Goal: Task Accomplishment & Management: Manage account settings

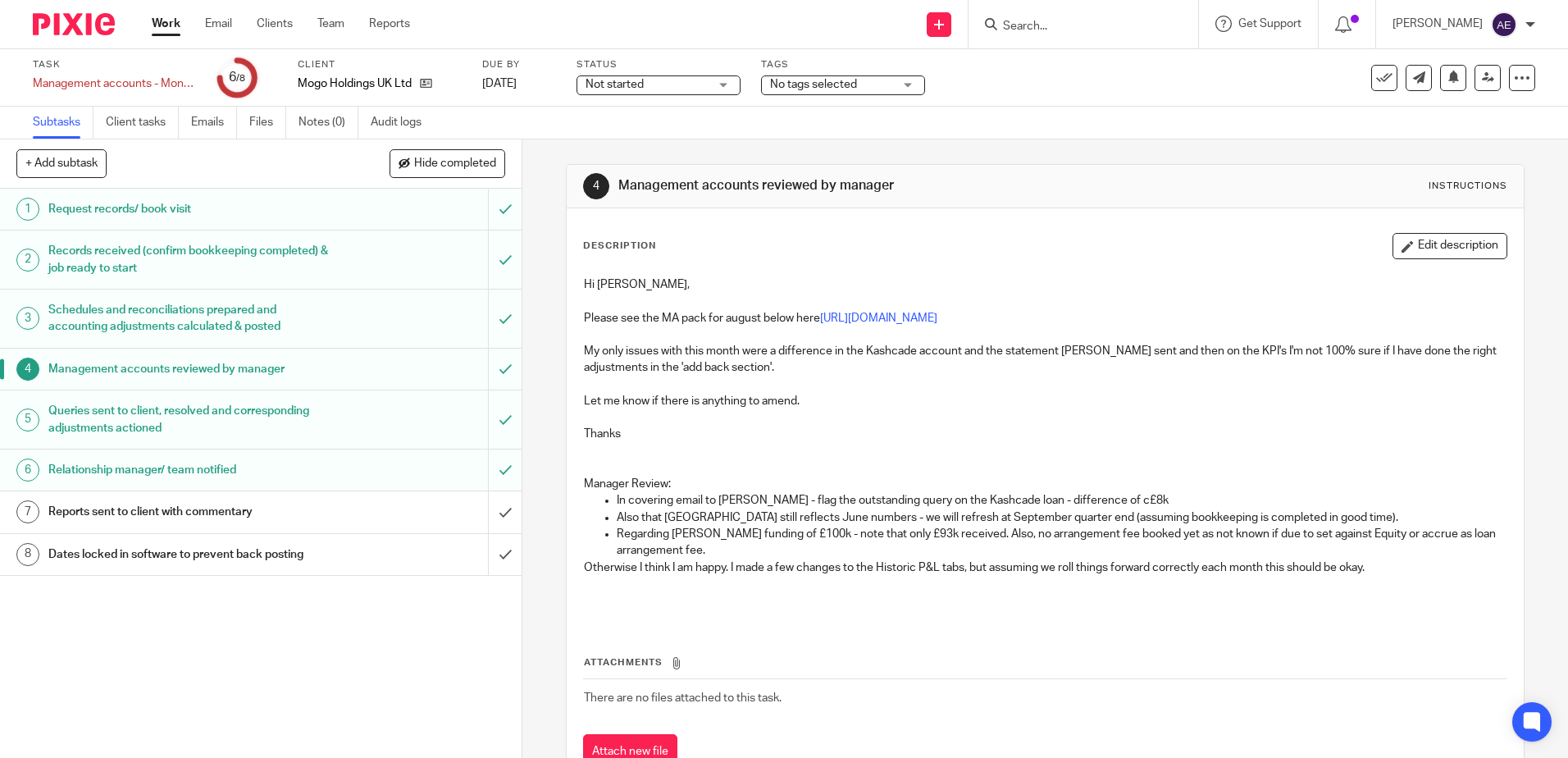
click at [164, 23] on link "Work" at bounding box center [166, 24] width 29 height 16
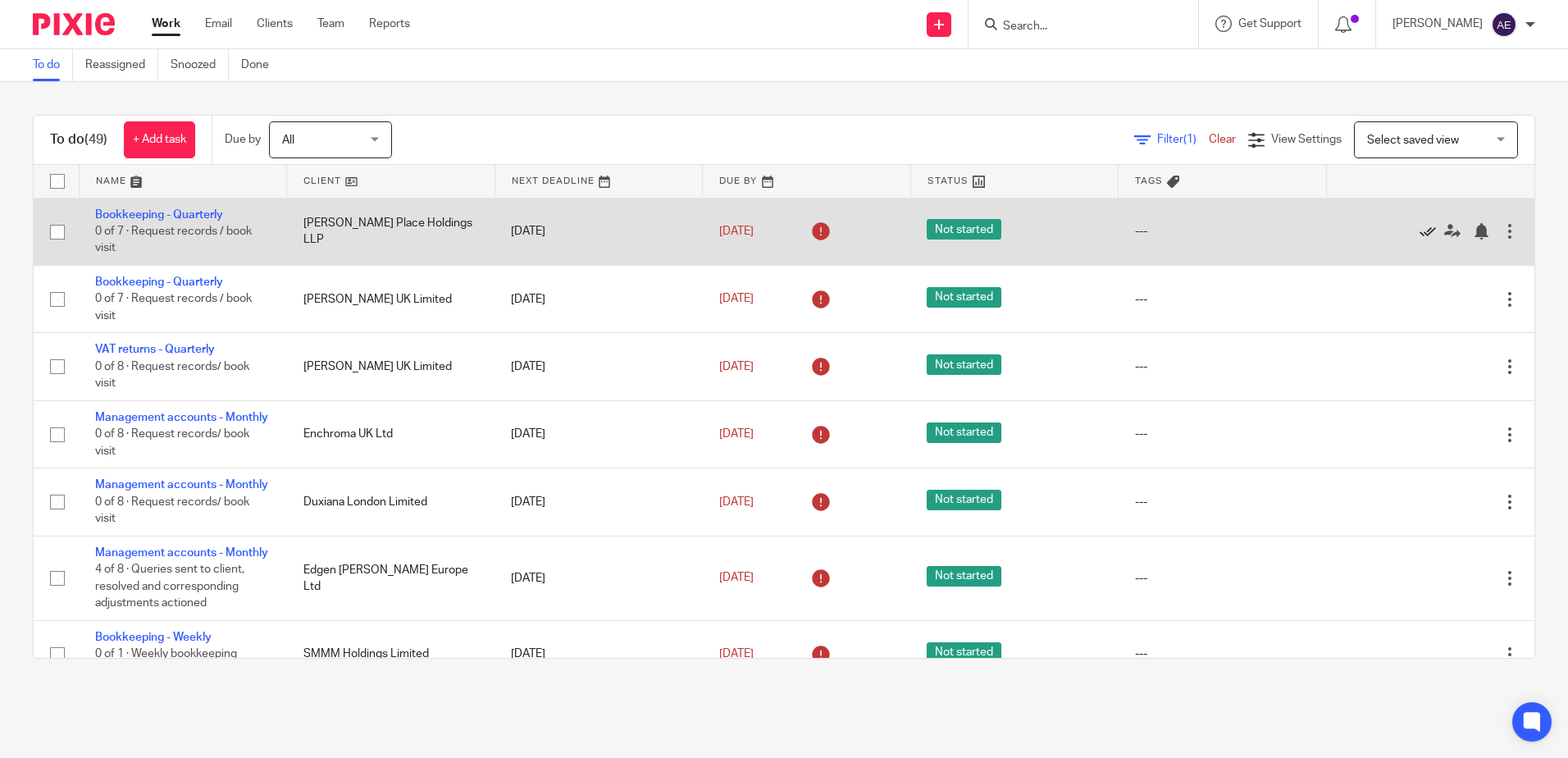
click at [1420, 229] on icon at bounding box center [1428, 232] width 16 height 16
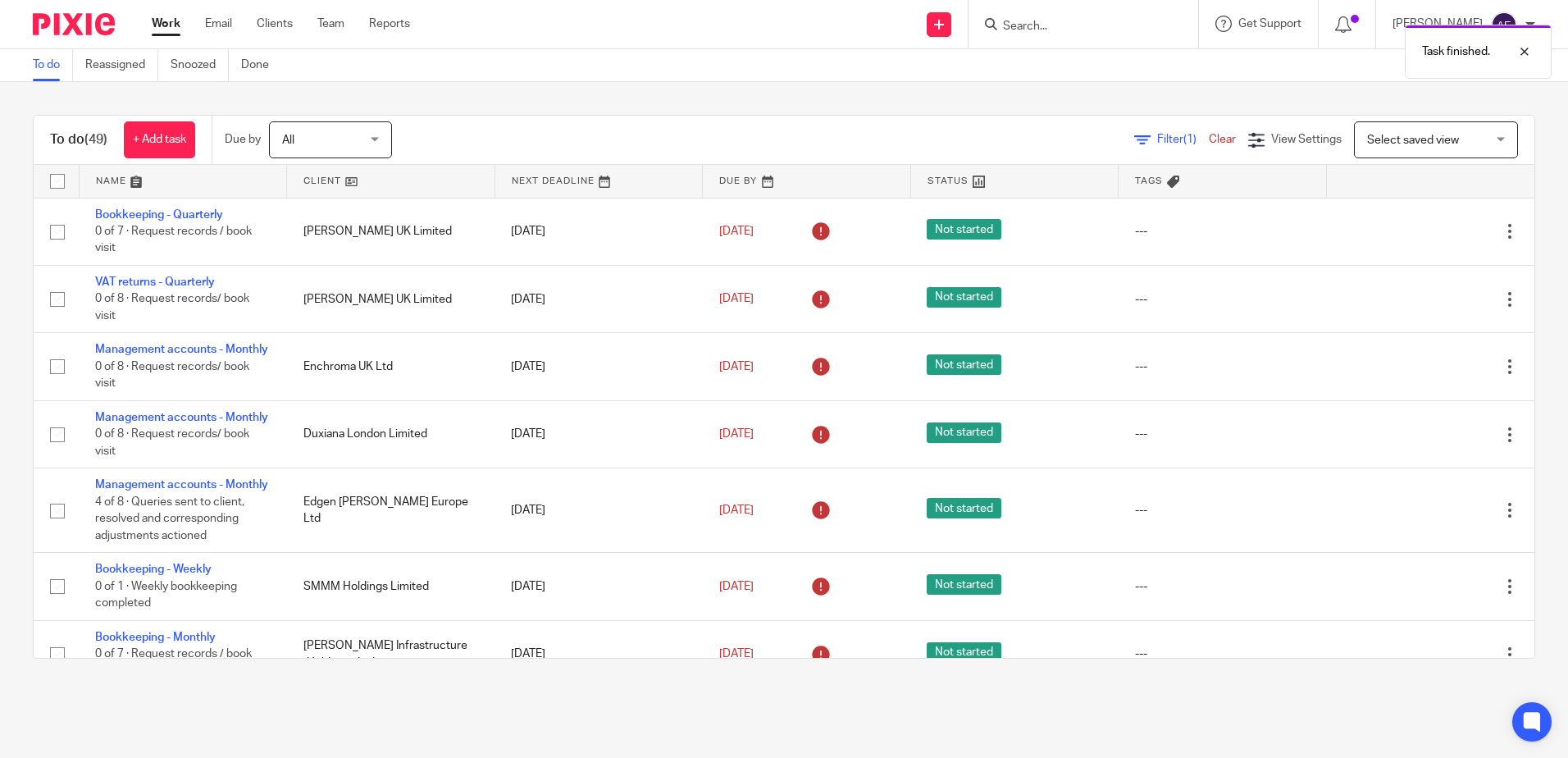
click at [1420, 229] on icon at bounding box center [1428, 232] width 16 height 16
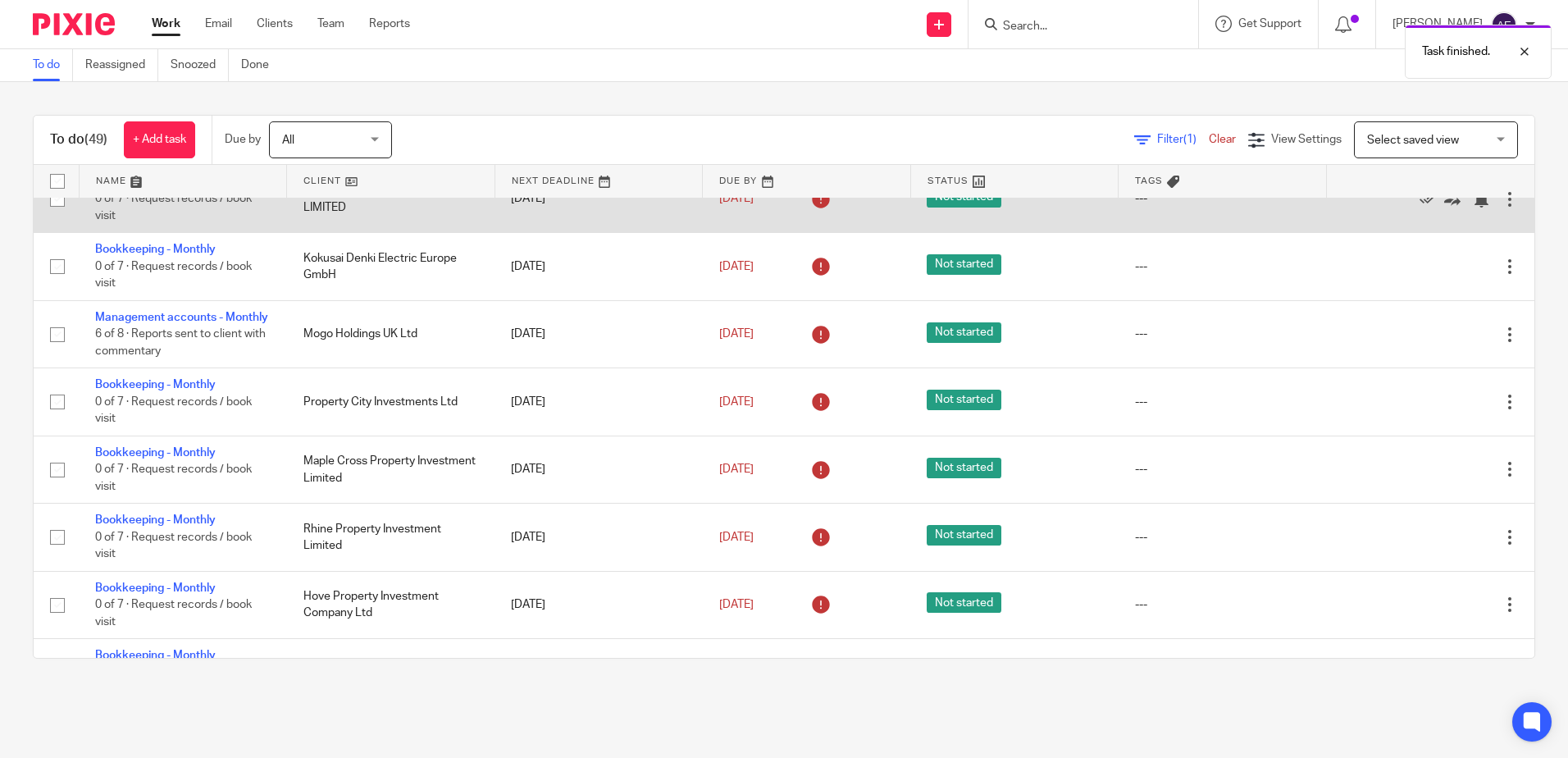
scroll to position [492, 0]
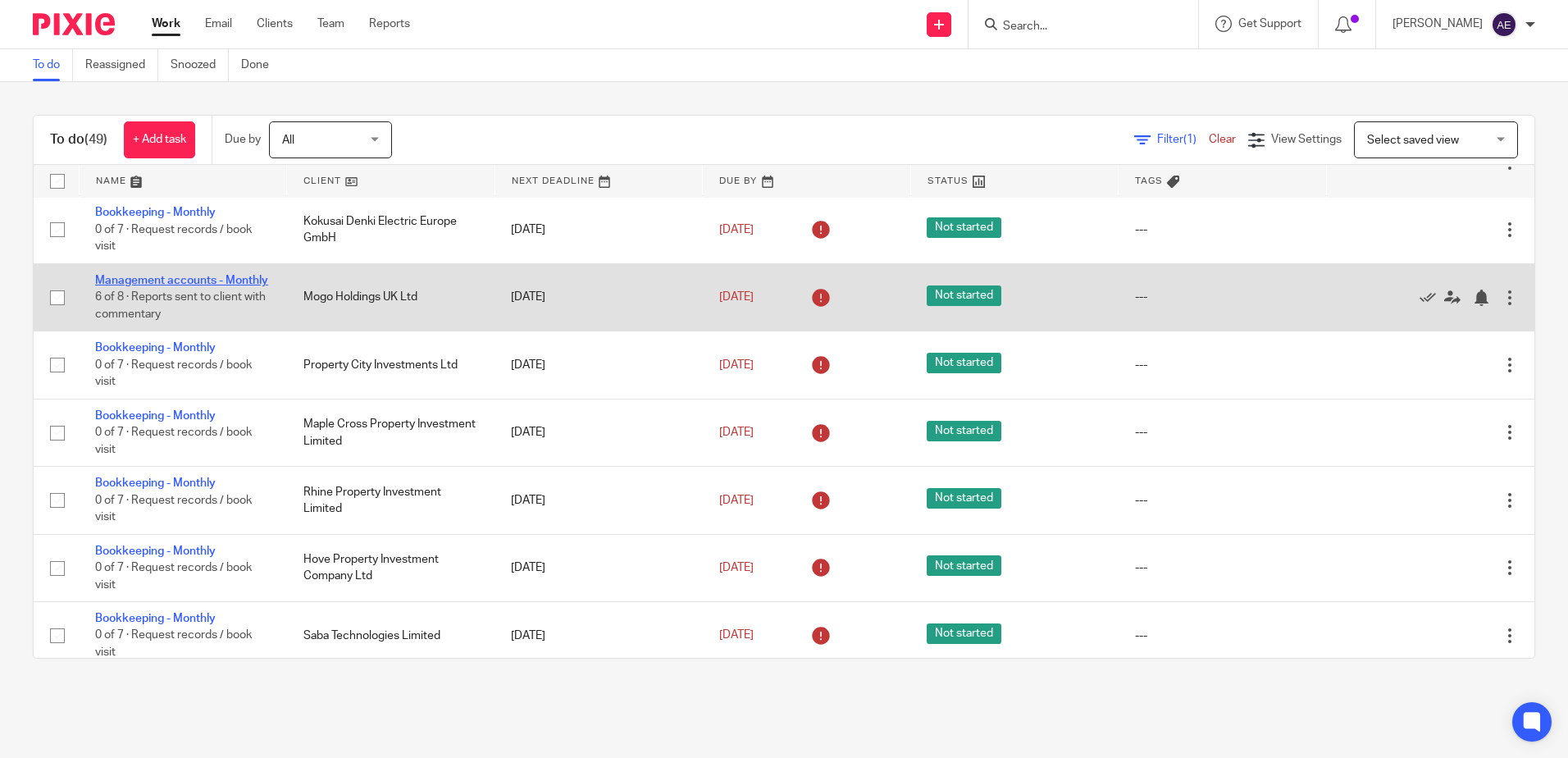
click at [130, 286] on link "Management accounts - Monthly" at bounding box center [181, 280] width 173 height 12
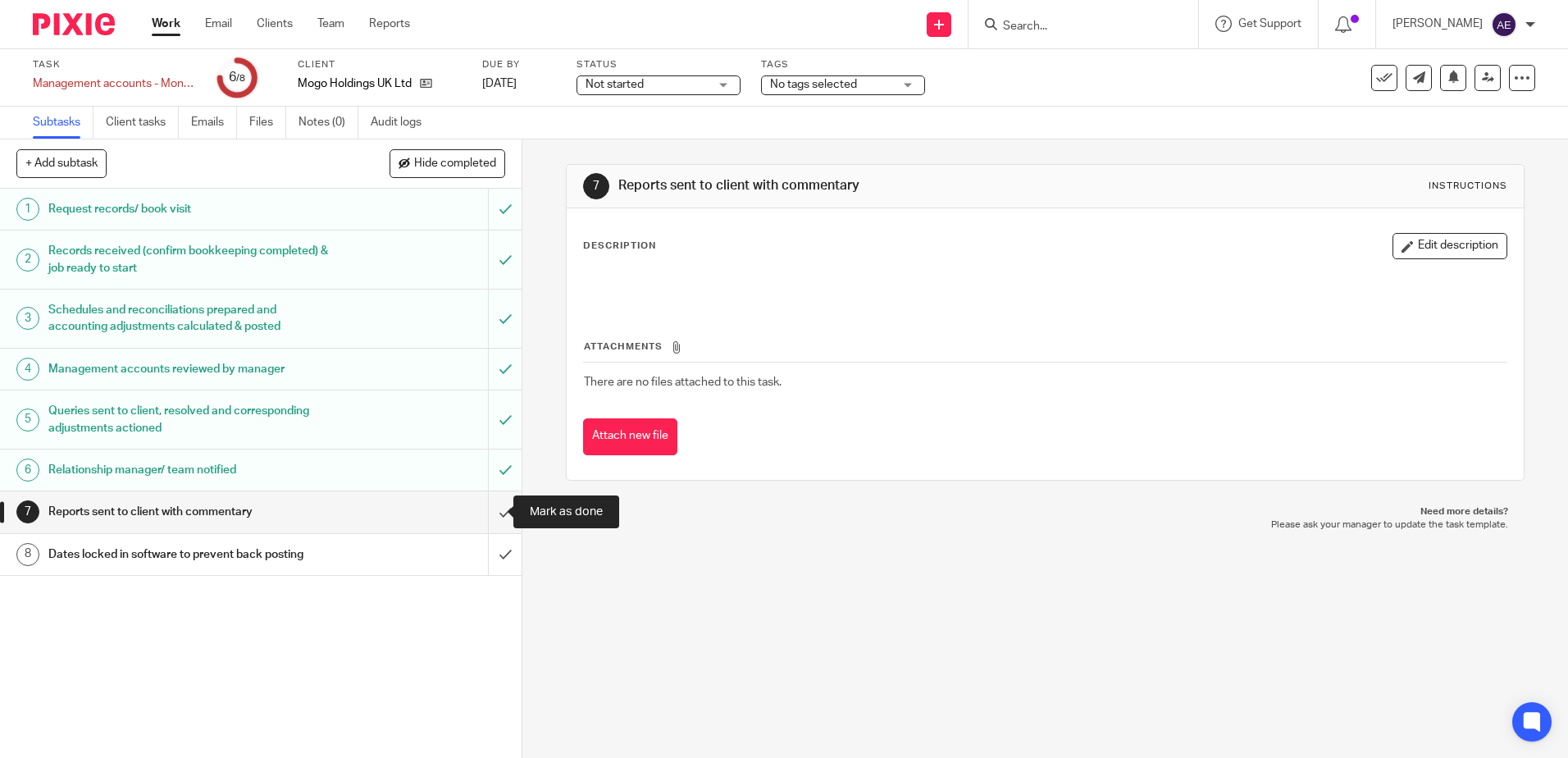
drag, startPoint x: 485, startPoint y: 509, endPoint x: 448, endPoint y: 440, distance: 78.3
click at [486, 510] on input "submit" at bounding box center [260, 511] width 522 height 41
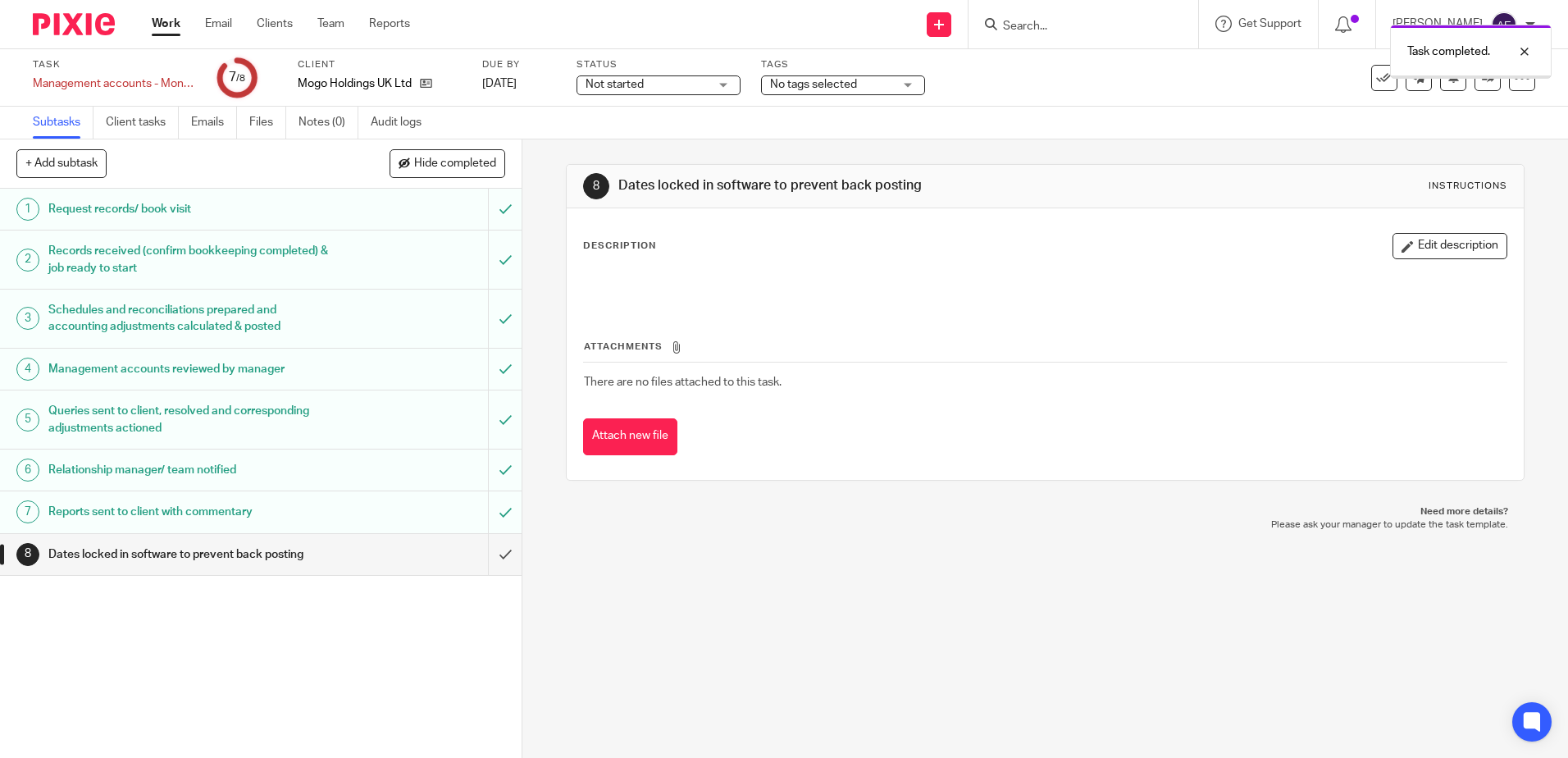
click at [173, 26] on link "Work" at bounding box center [166, 24] width 29 height 16
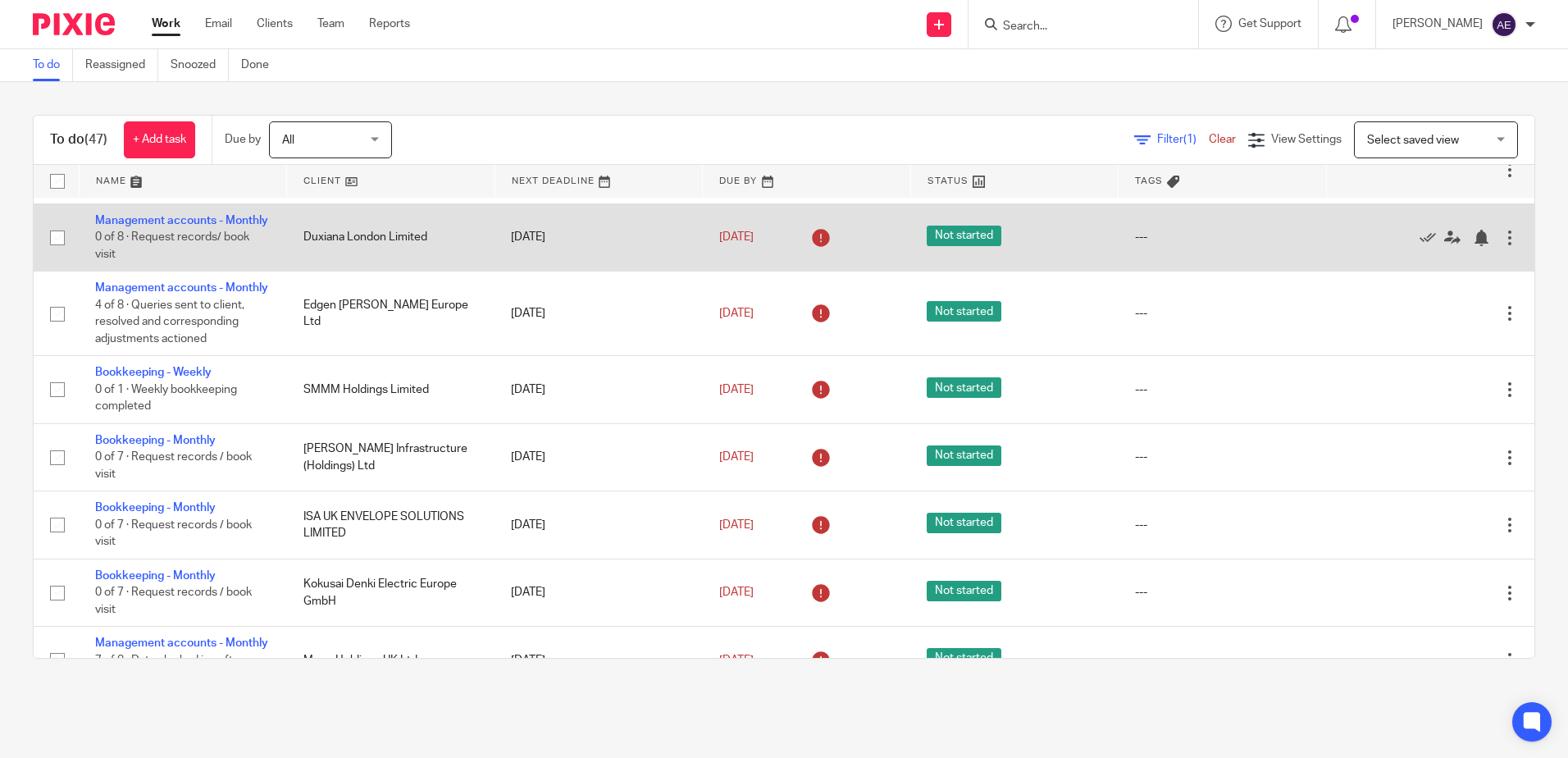
scroll to position [246, 0]
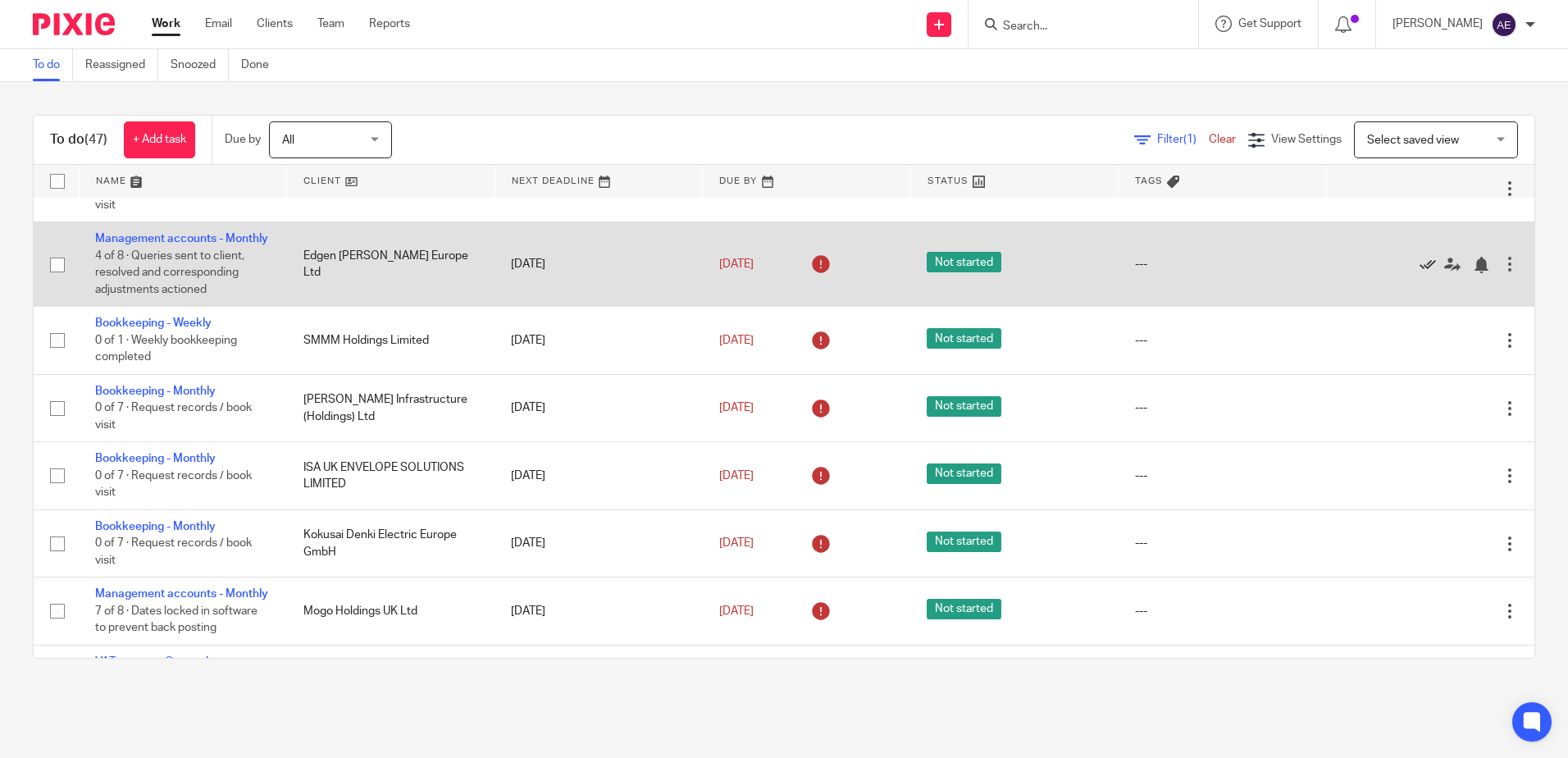
click at [1420, 273] on icon at bounding box center [1428, 265] width 16 height 16
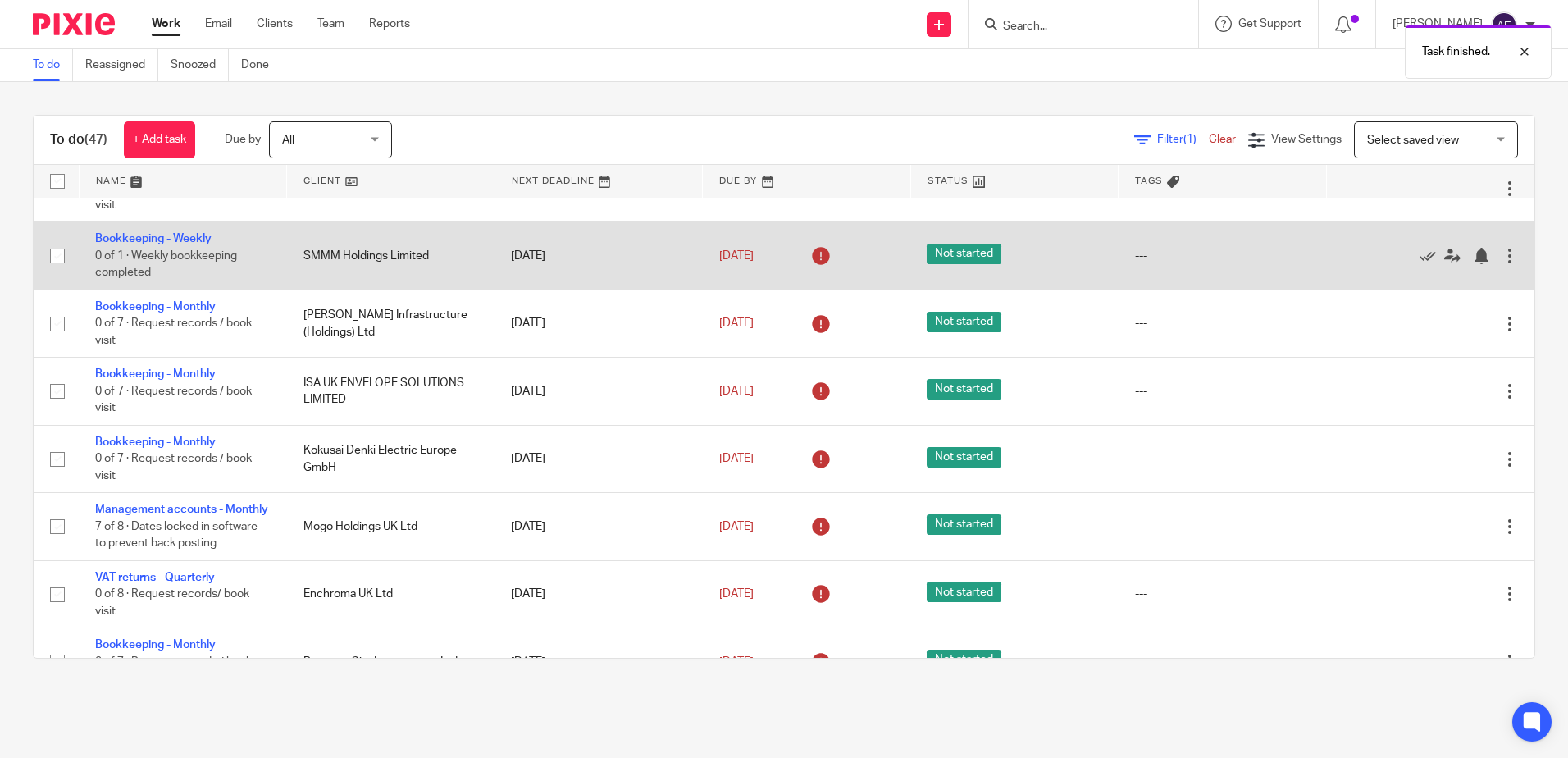
click at [1501, 264] on div at bounding box center [1509, 256] width 16 height 16
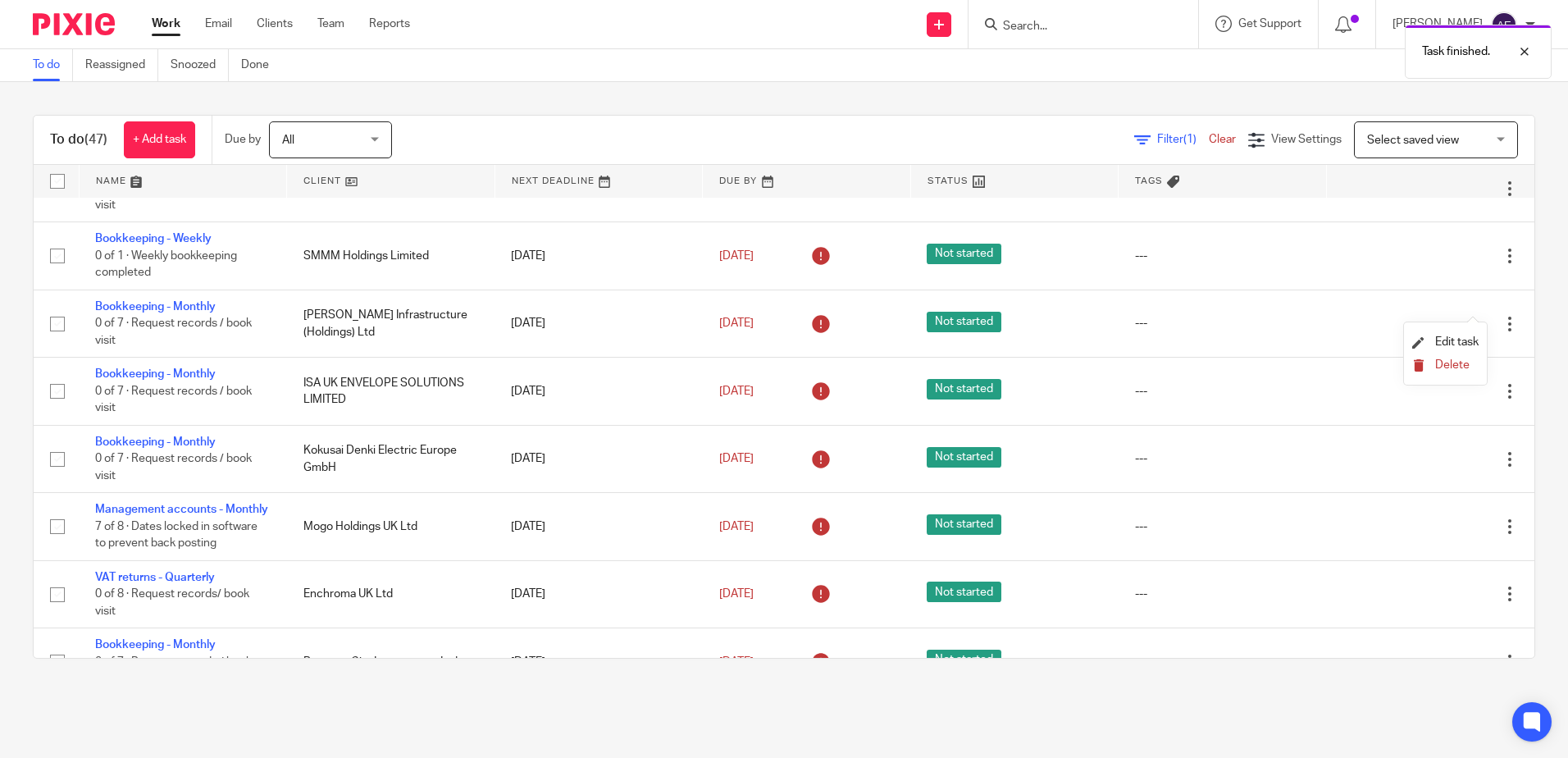
click at [1443, 365] on span "Delete" at bounding box center [1452, 365] width 34 height 12
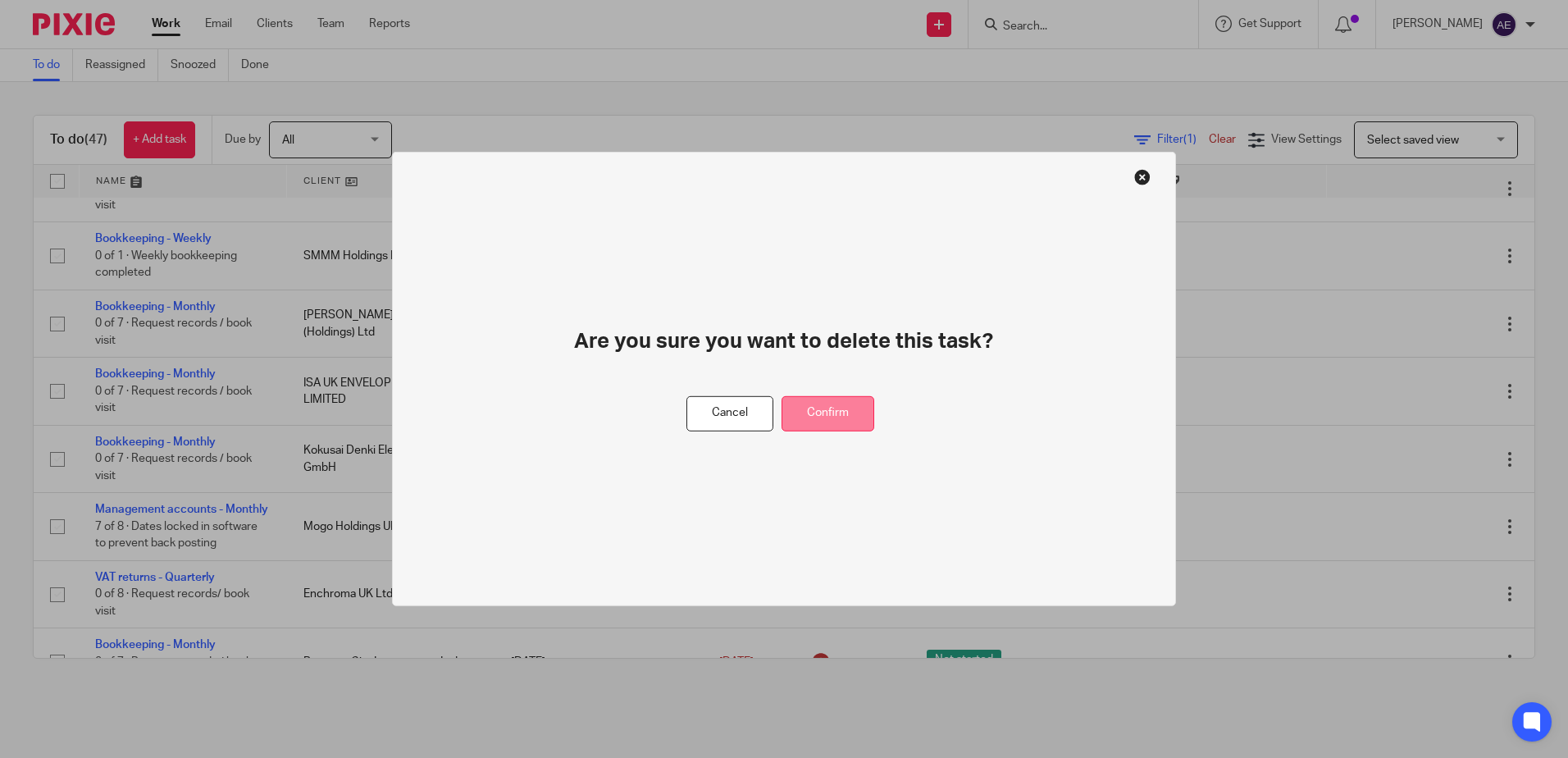
click at [806, 401] on button "Confirm" at bounding box center [827, 413] width 92 height 35
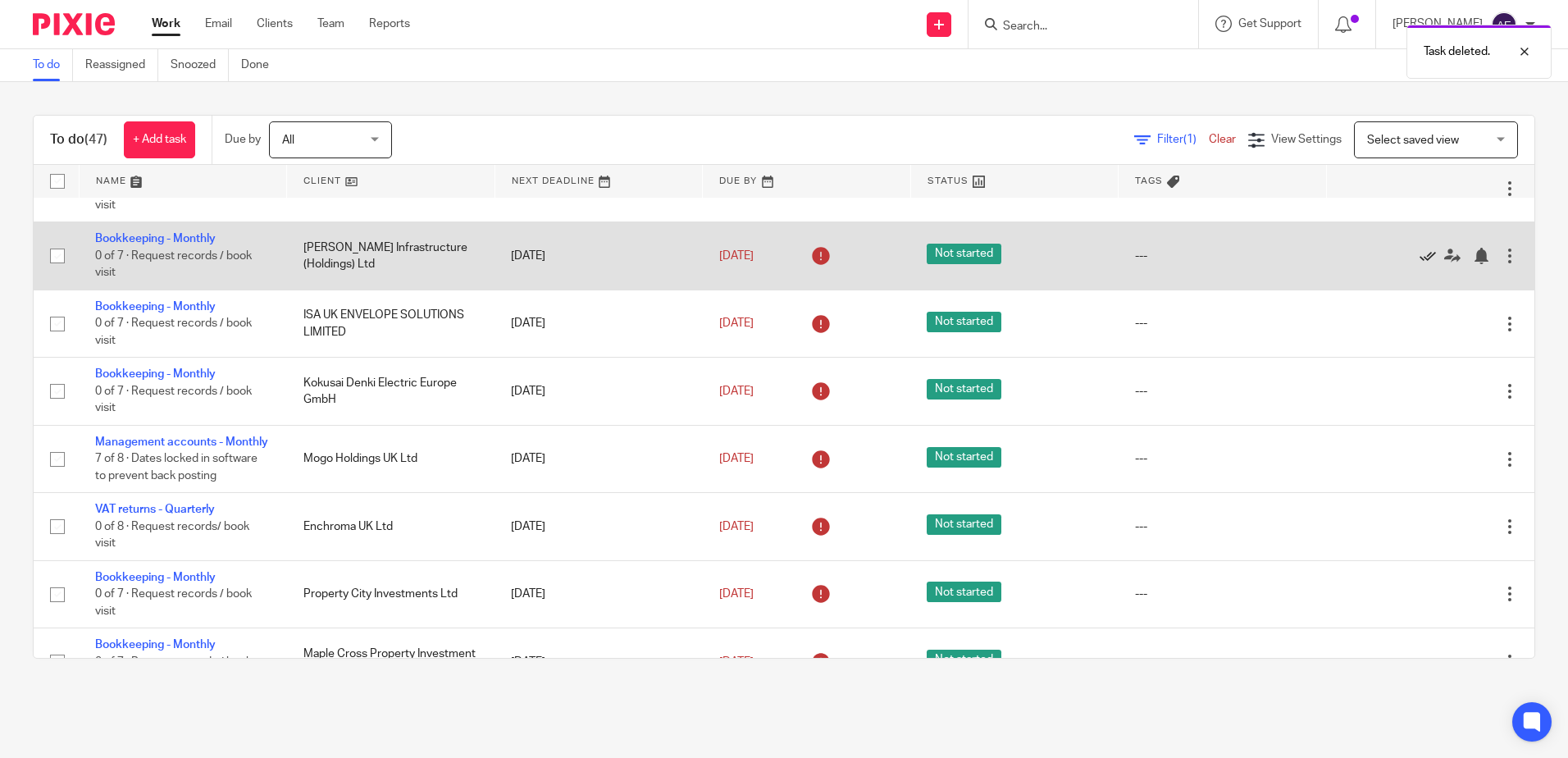
click at [1420, 264] on icon at bounding box center [1428, 256] width 16 height 16
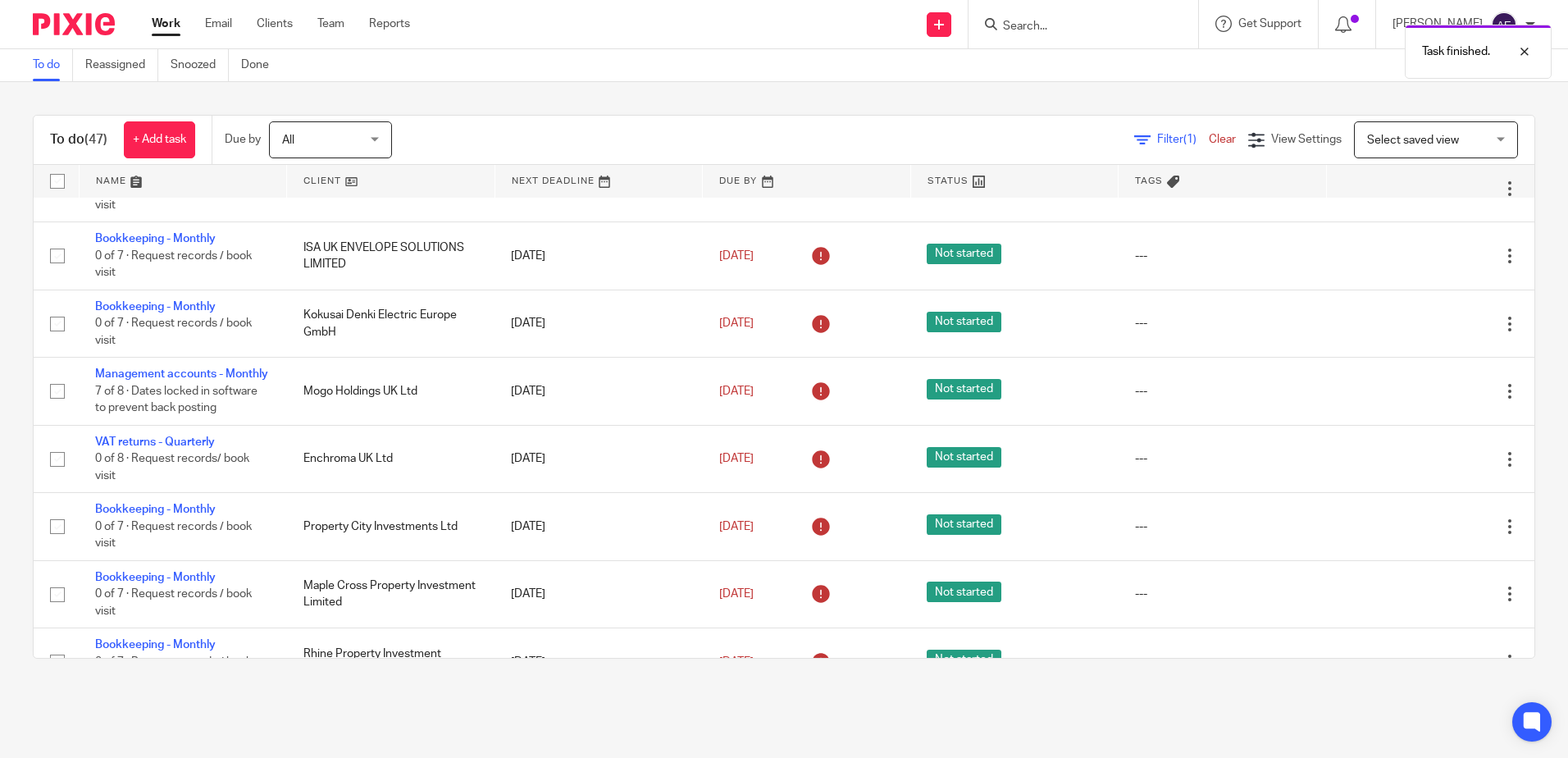
click at [1420, 264] on icon at bounding box center [1428, 256] width 16 height 16
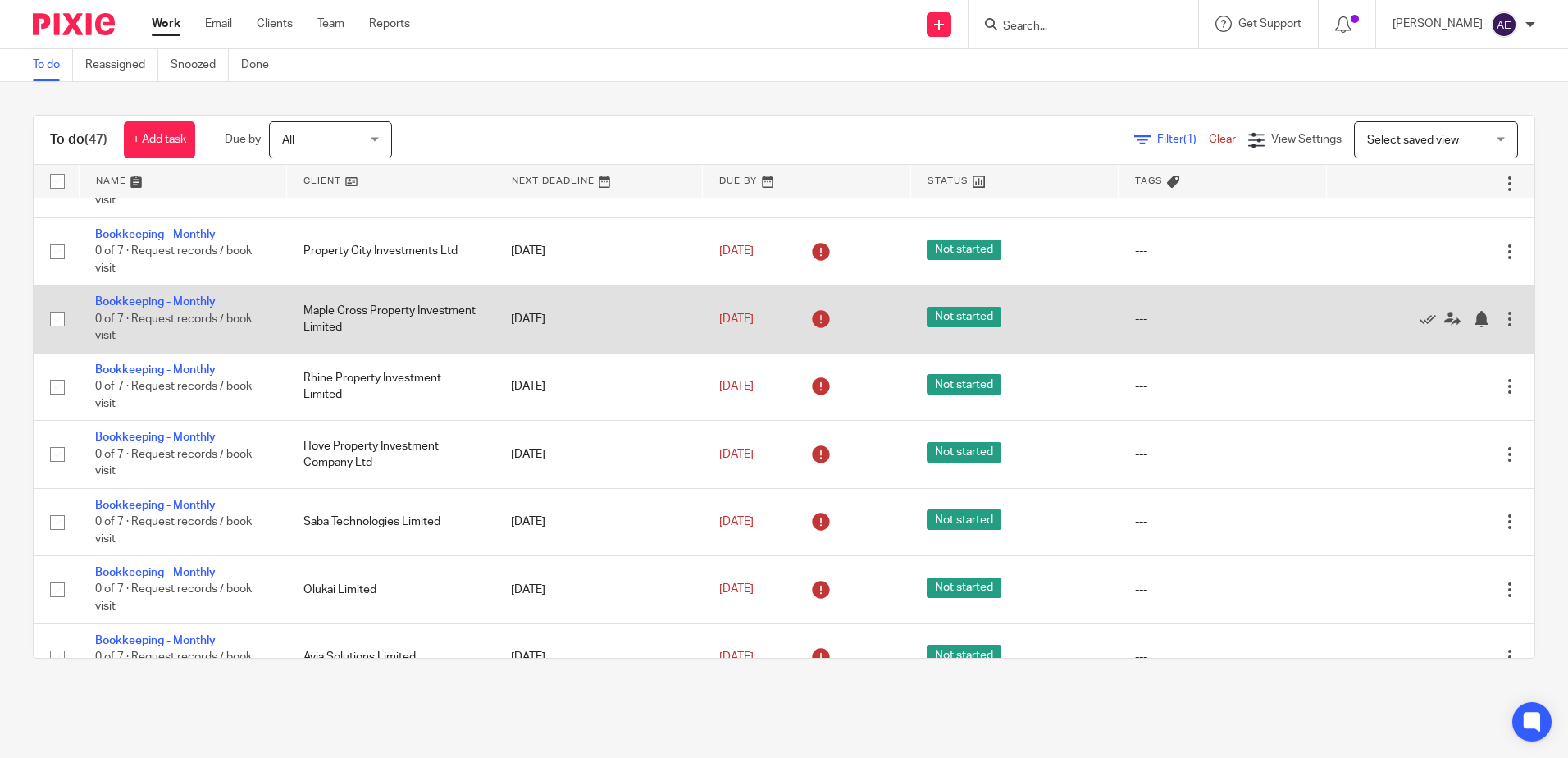
scroll to position [492, 0]
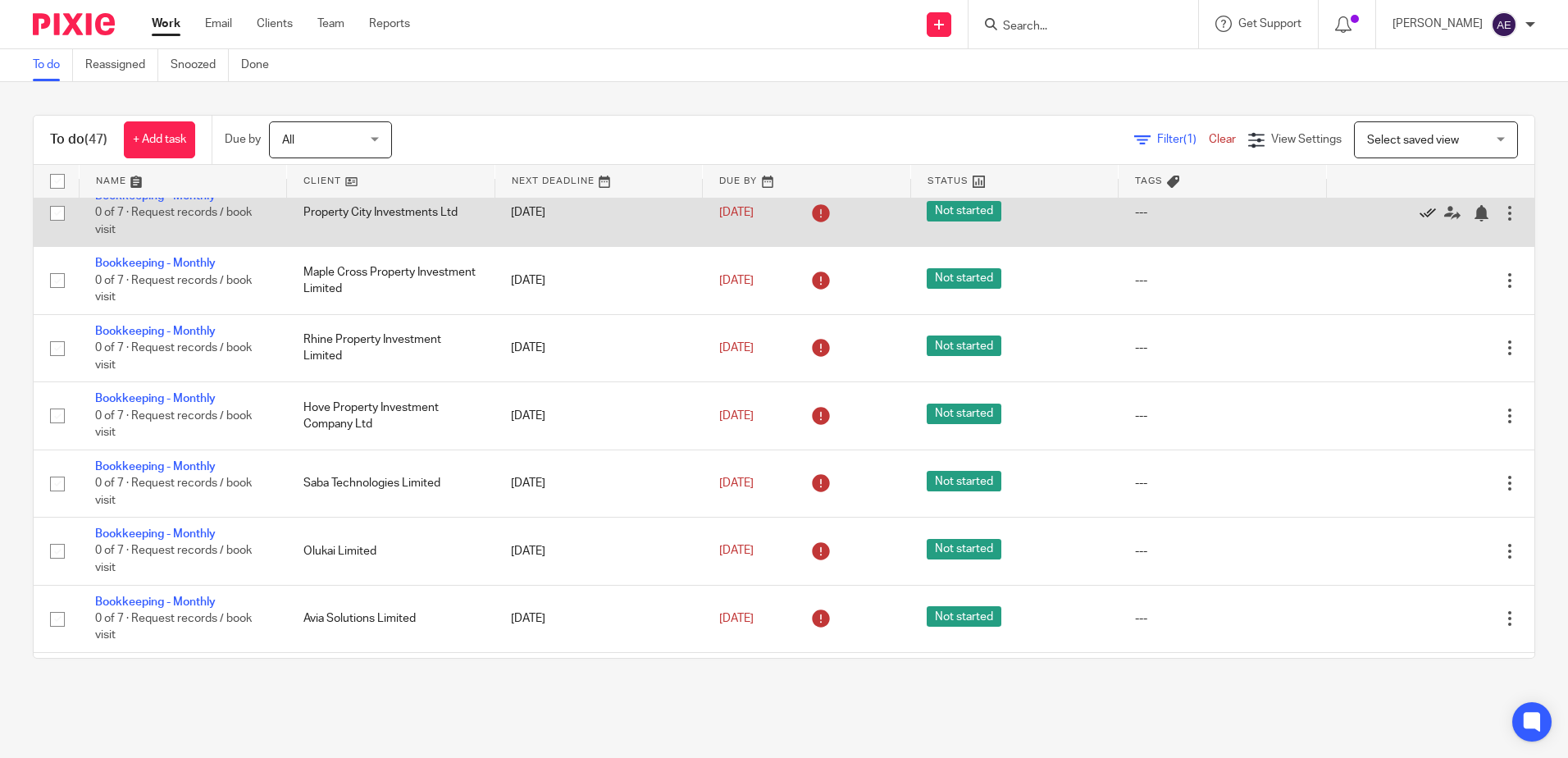
click at [1420, 222] on icon at bounding box center [1428, 213] width 16 height 16
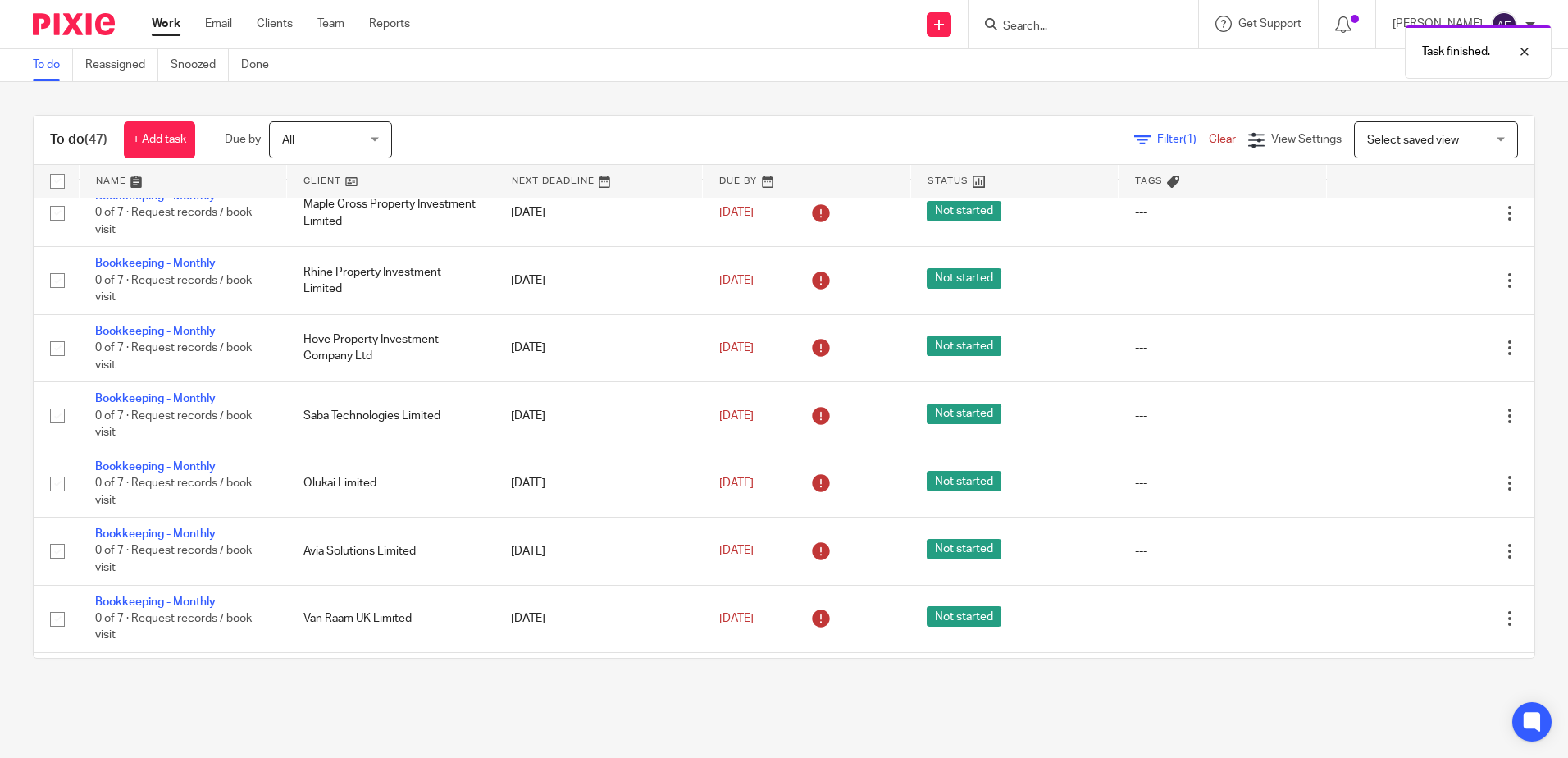
click at [1420, 222] on icon at bounding box center [1428, 213] width 16 height 16
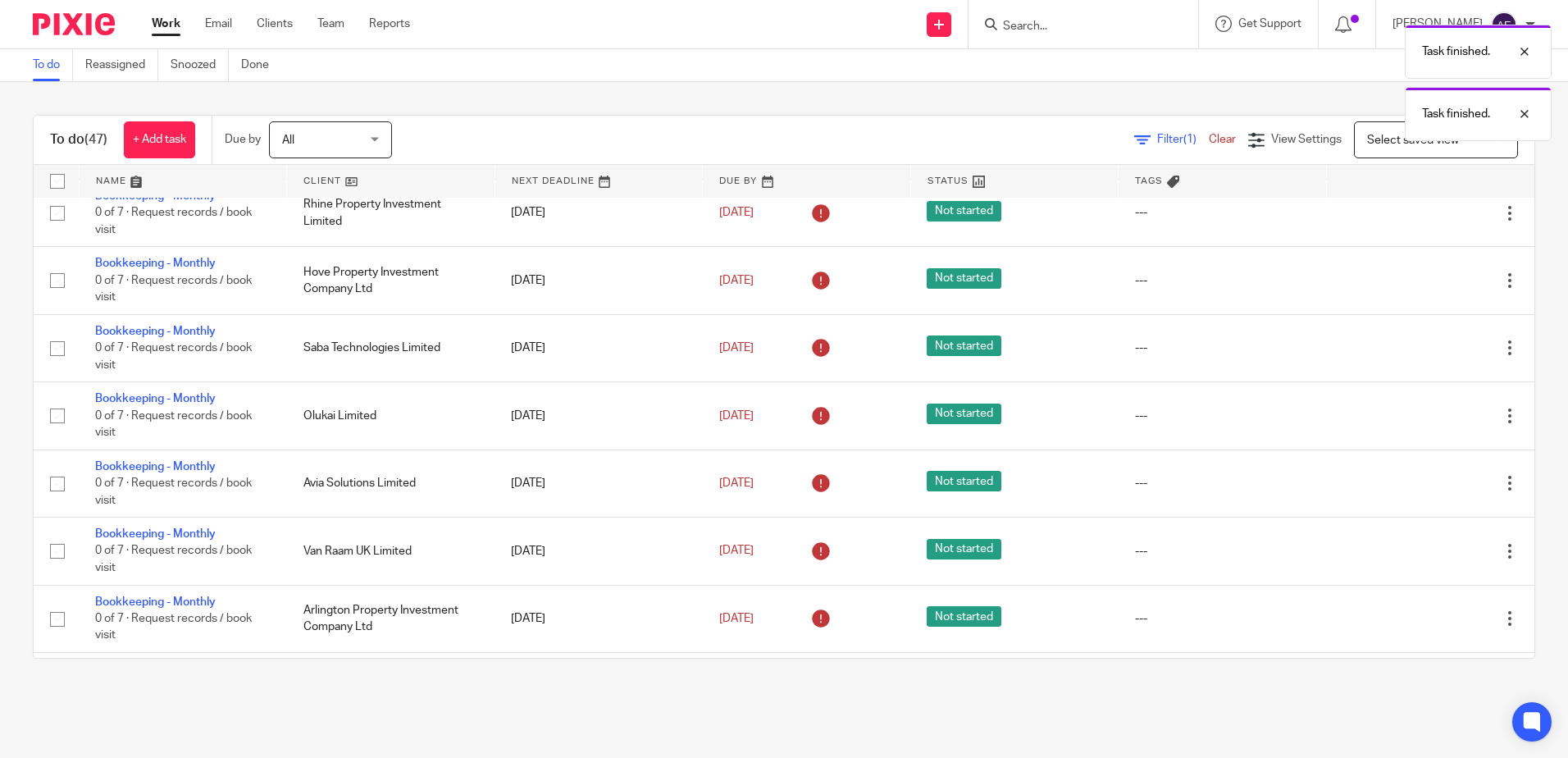
click at [1420, 222] on icon at bounding box center [1428, 213] width 16 height 16
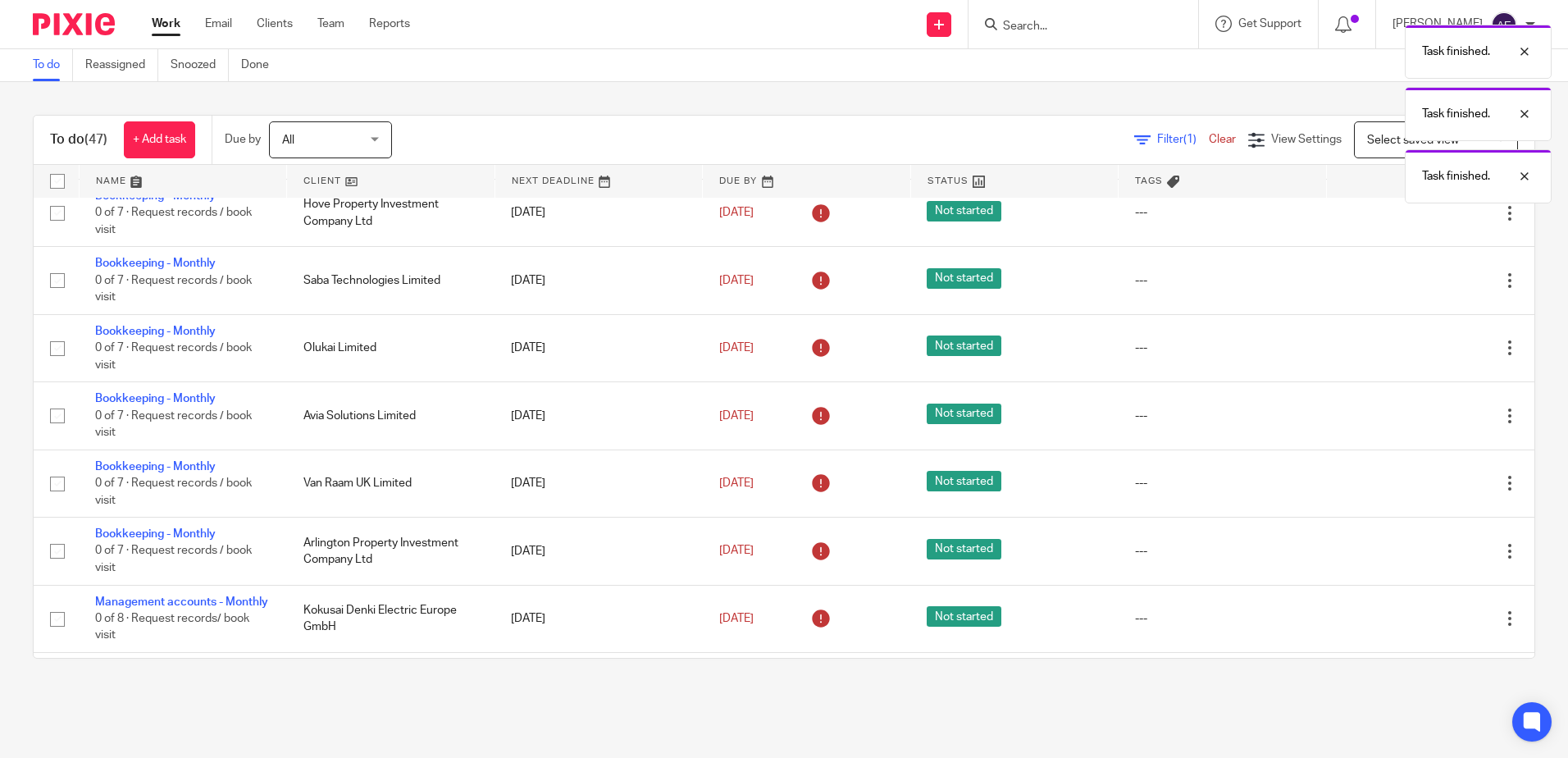
click at [1420, 222] on icon at bounding box center [1428, 213] width 16 height 16
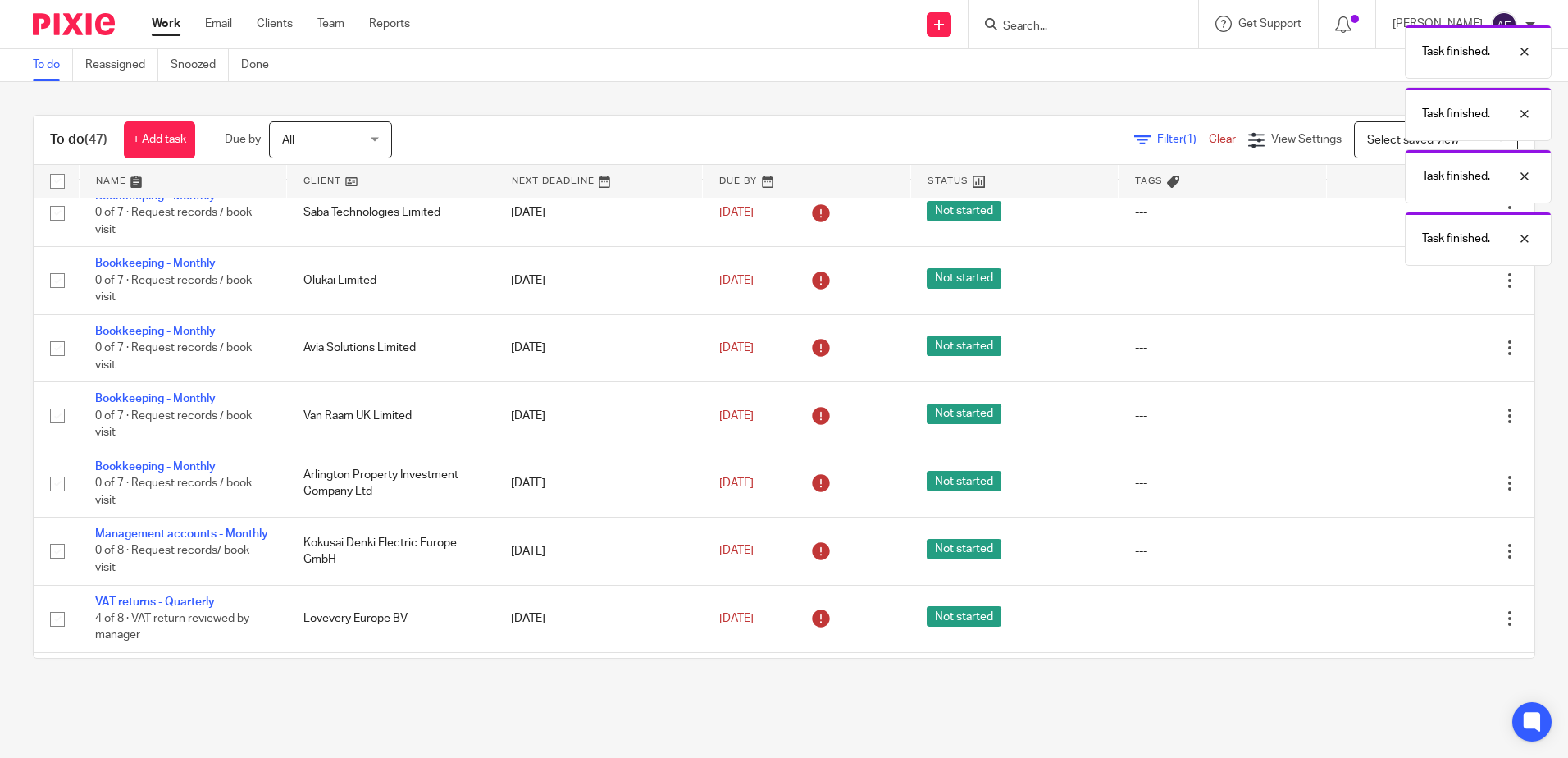
click at [1420, 222] on icon at bounding box center [1428, 213] width 16 height 16
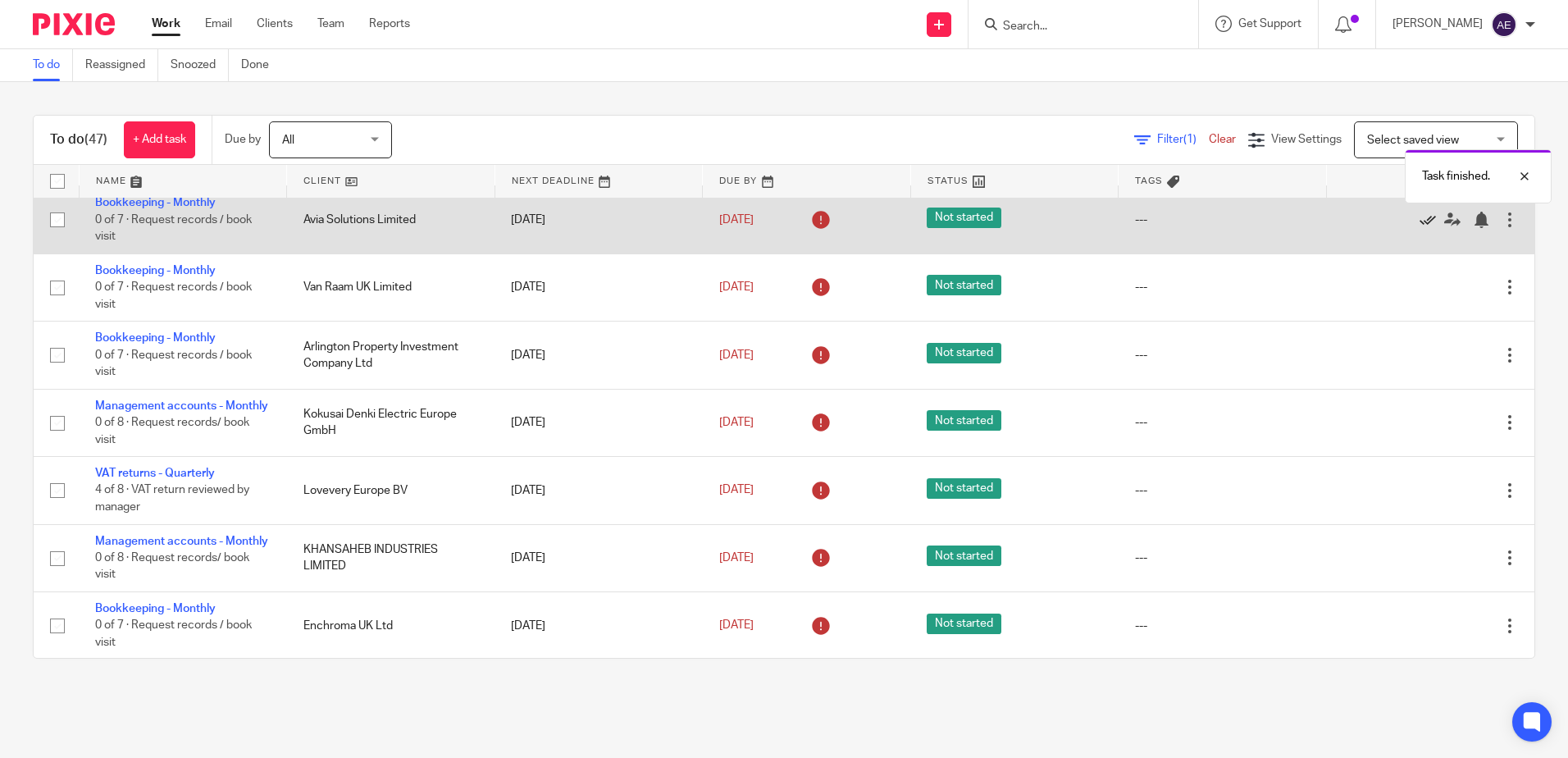
scroll to position [574, 0]
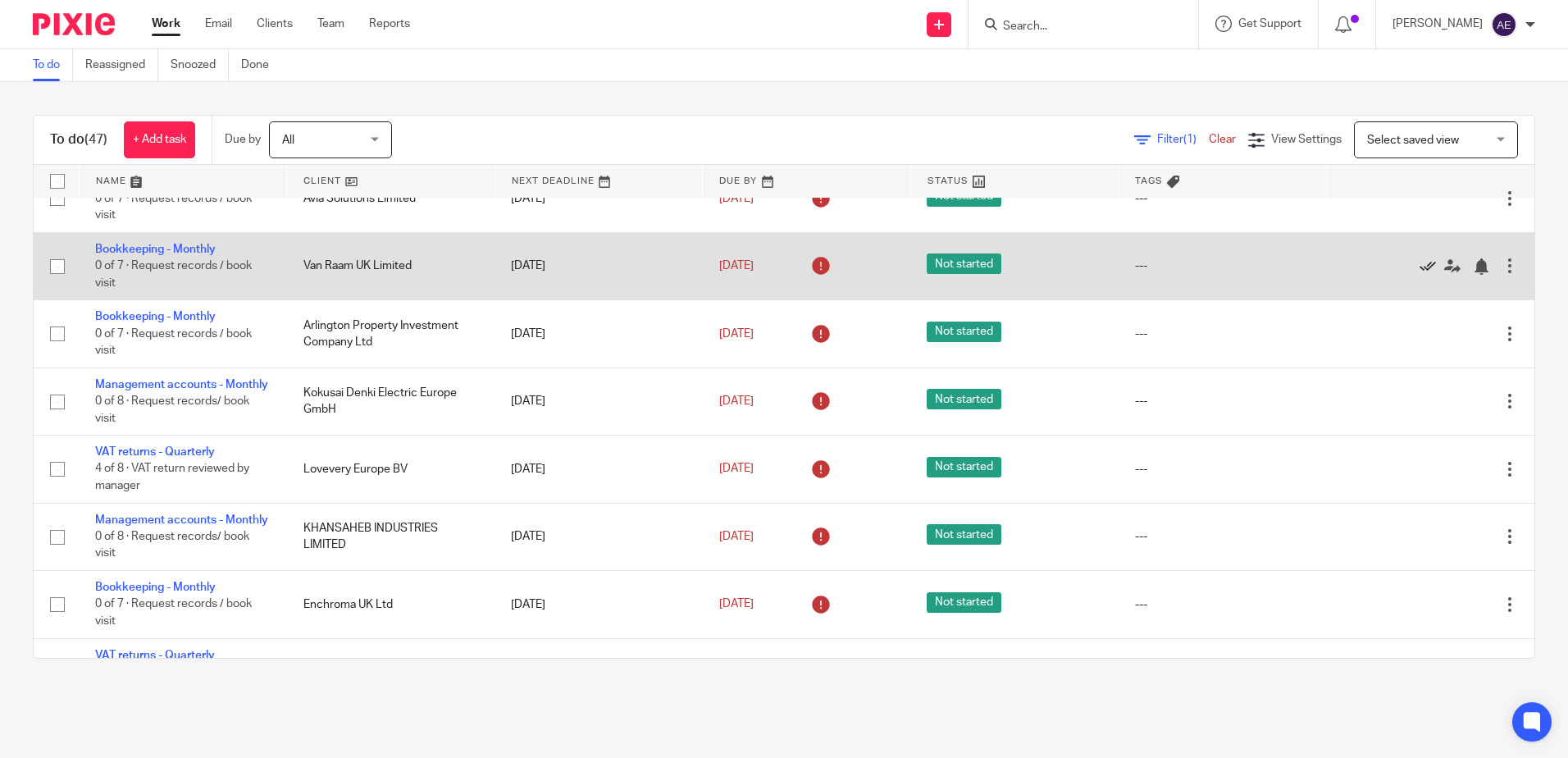
click at [1420, 275] on icon at bounding box center [1428, 267] width 16 height 16
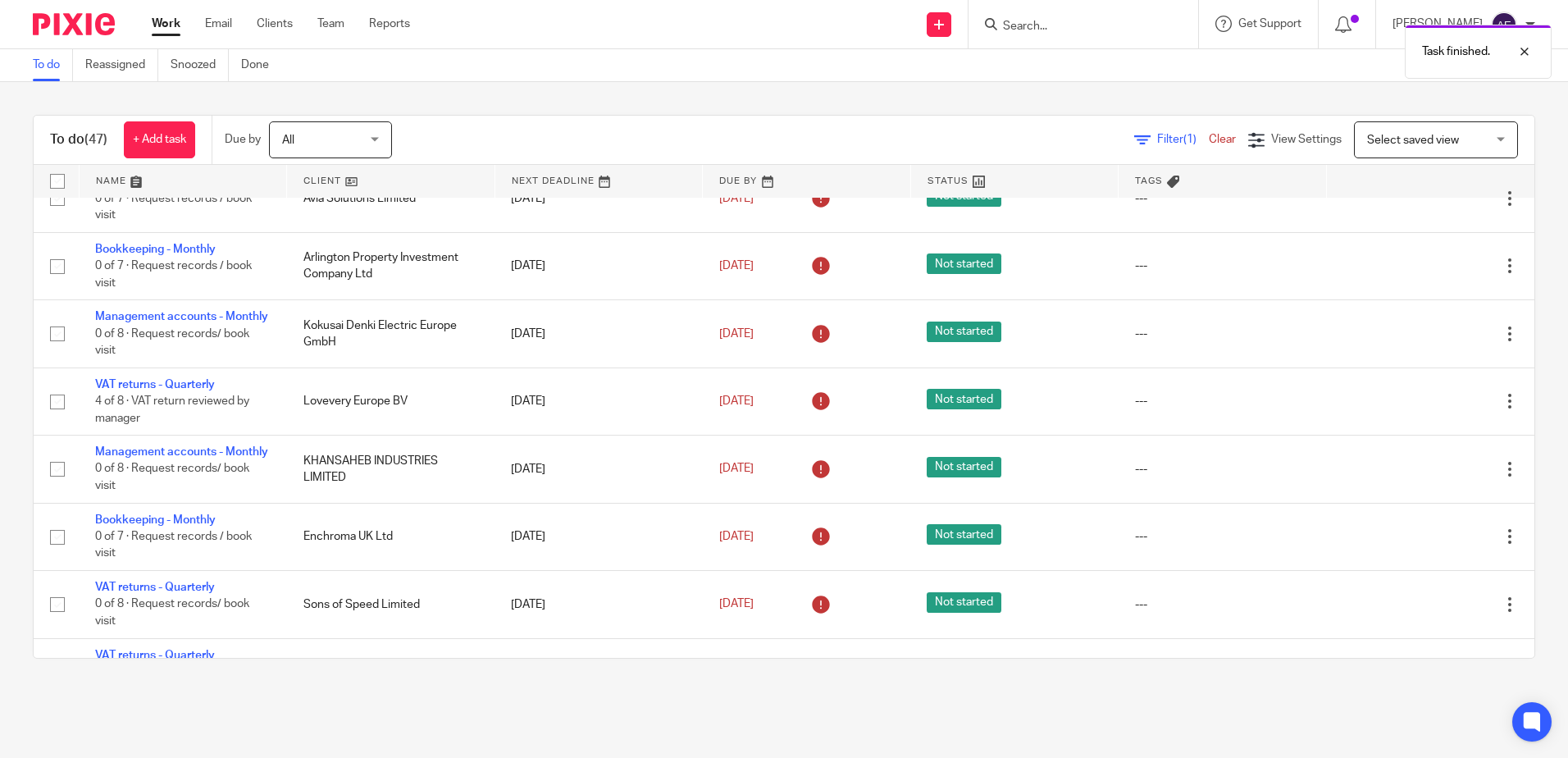
click at [1420, 275] on icon at bounding box center [1428, 267] width 16 height 16
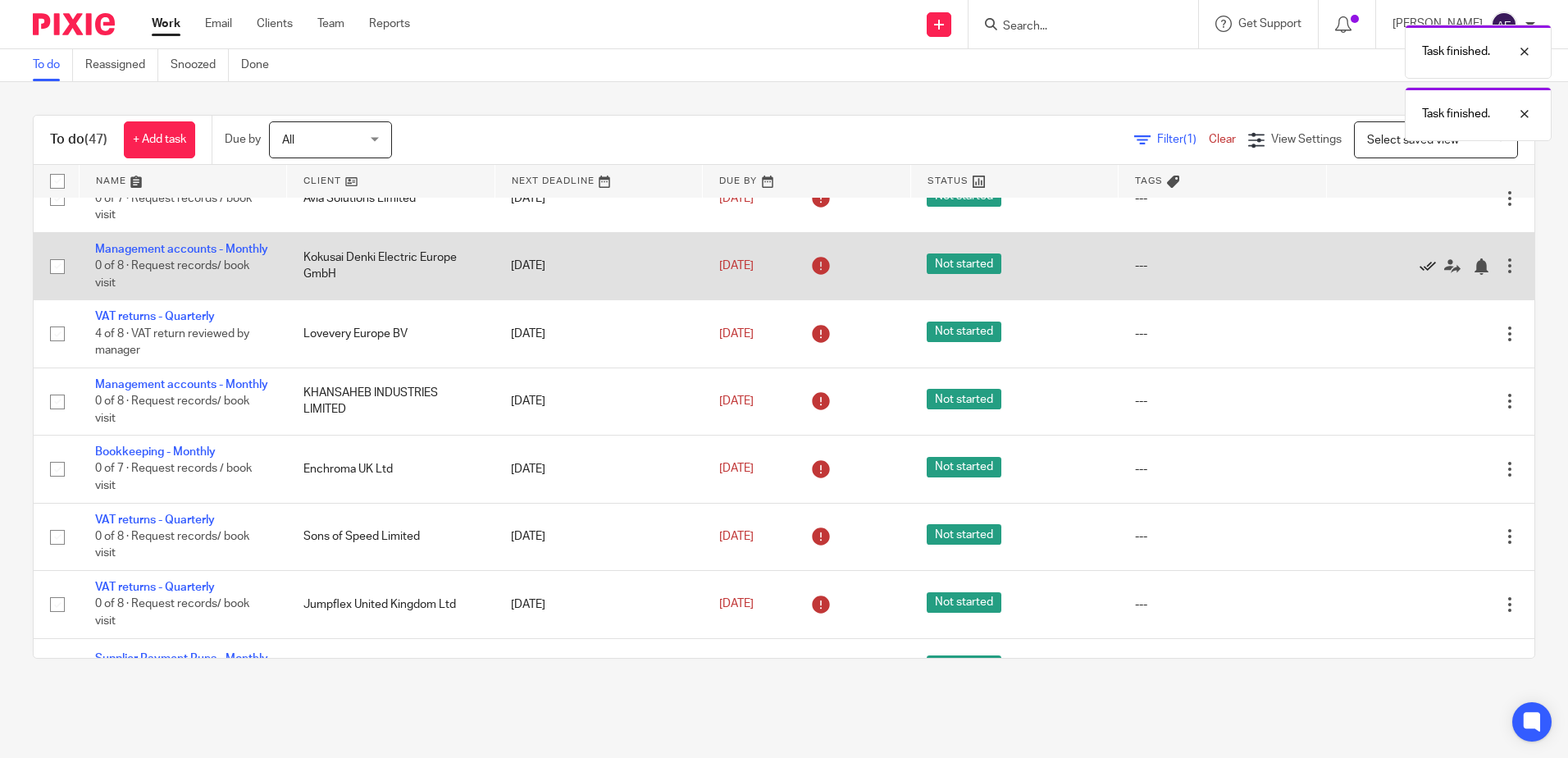
click at [1420, 275] on icon at bounding box center [1428, 267] width 16 height 16
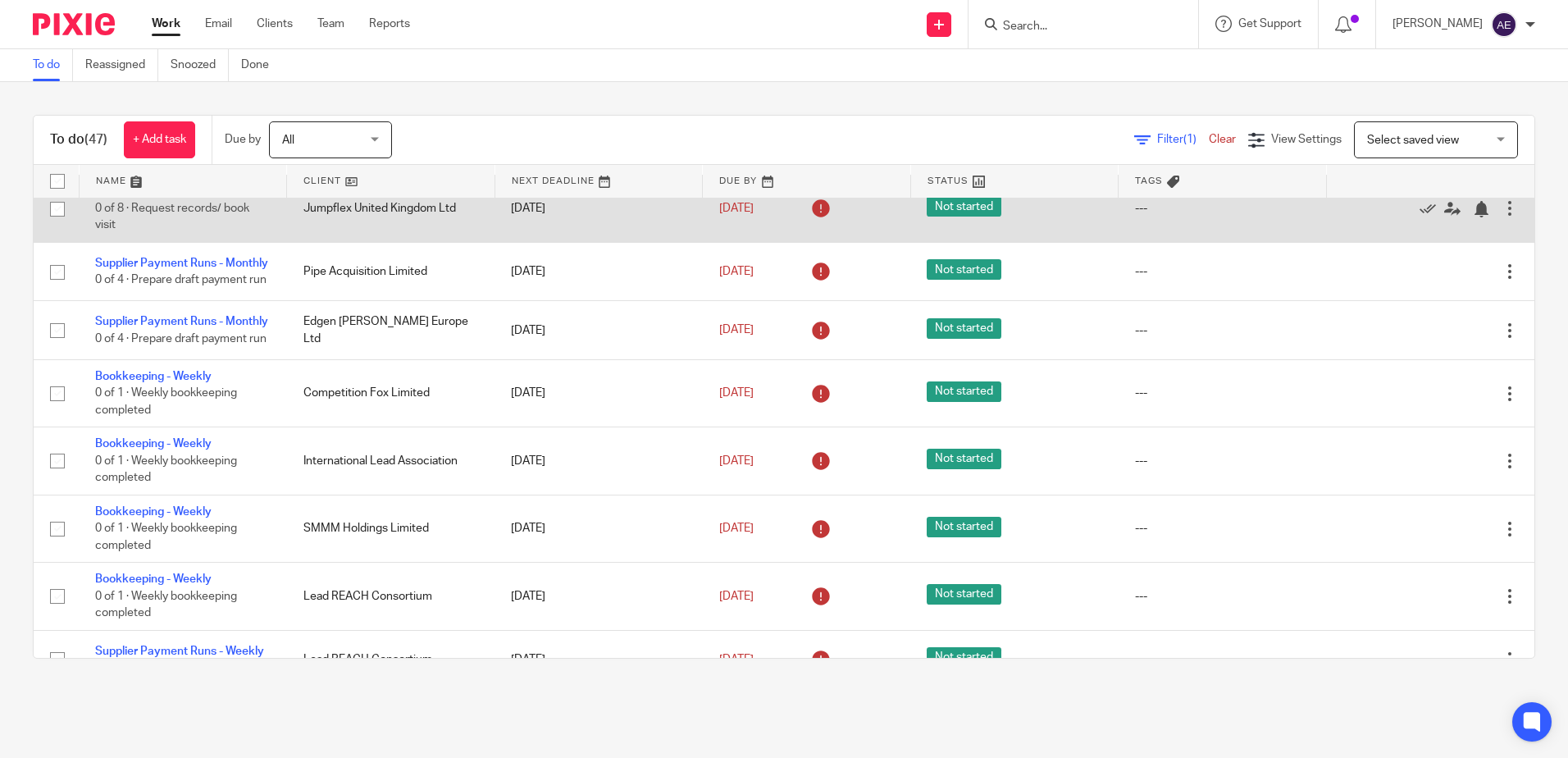
scroll to position [820, 0]
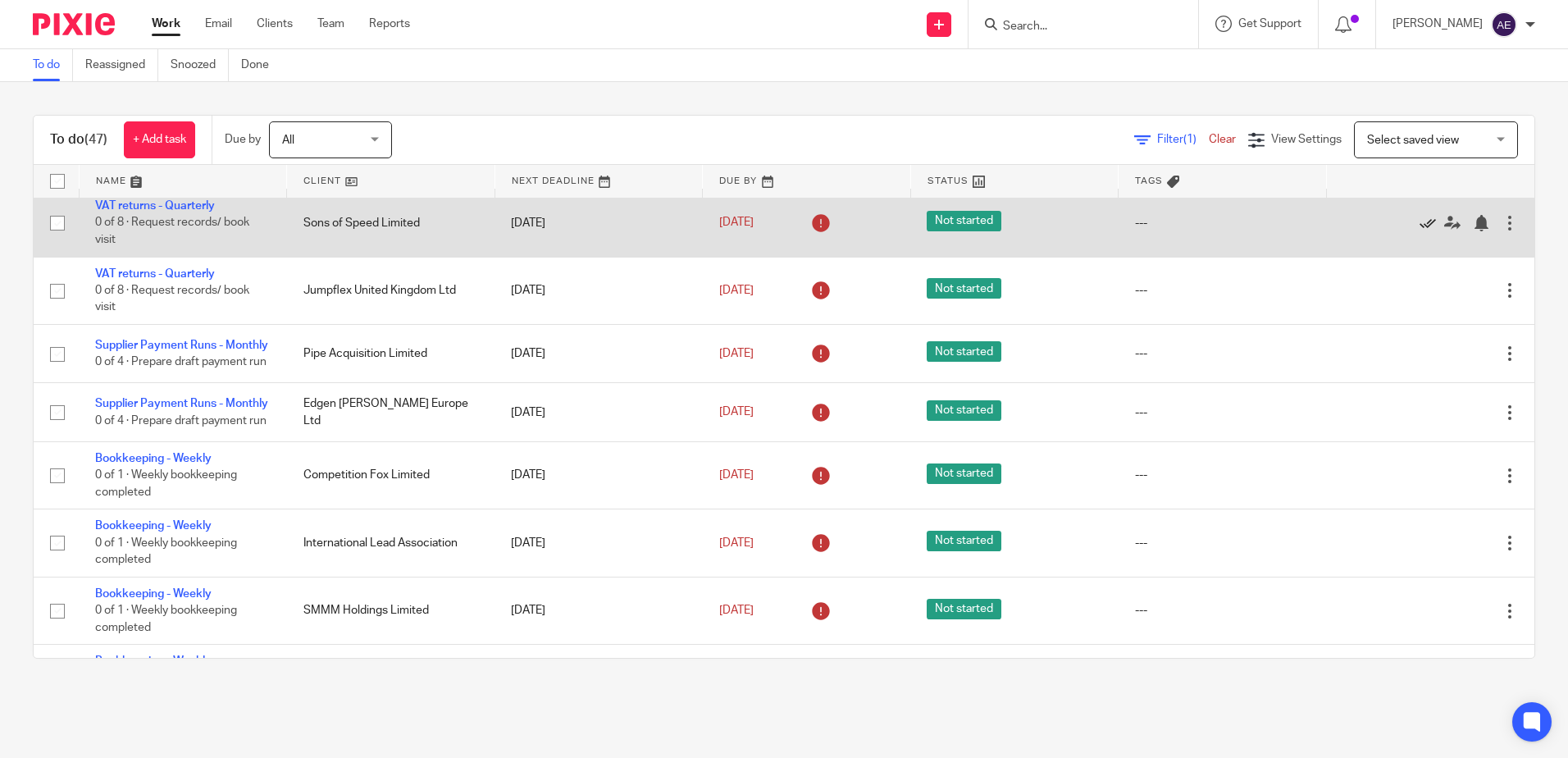
click at [1420, 232] on icon at bounding box center [1428, 223] width 16 height 16
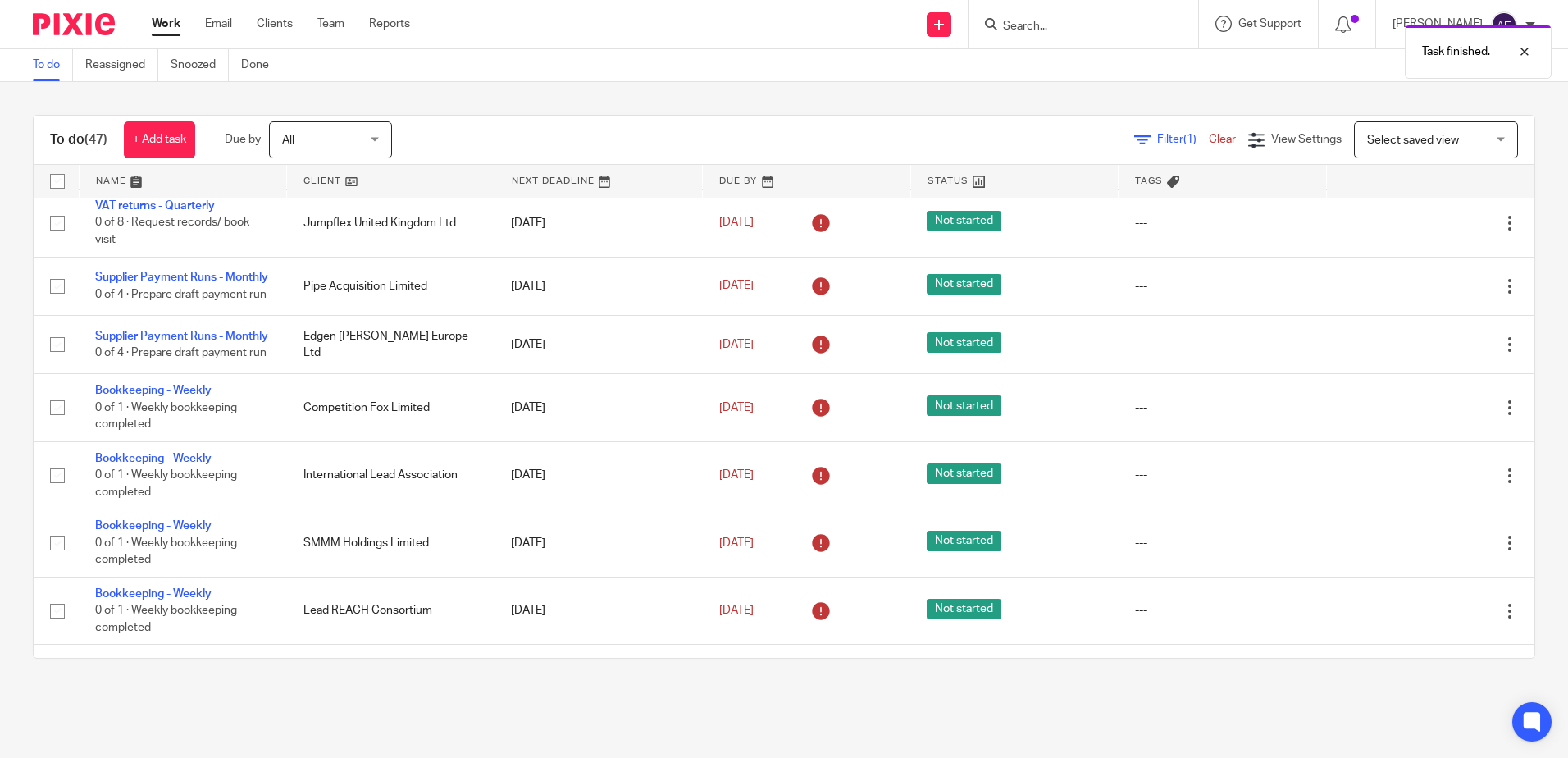
click at [1065, 31] on div "Task finished." at bounding box center [1167, 47] width 768 height 62
click at [1043, 24] on div "Task finished." at bounding box center [1167, 47] width 768 height 62
click at [1035, 22] on div "Task finished." at bounding box center [1167, 47] width 768 height 62
click at [1508, 54] on div at bounding box center [1512, 52] width 44 height 20
click at [1047, 22] on input "Search" at bounding box center [1074, 27] width 147 height 14
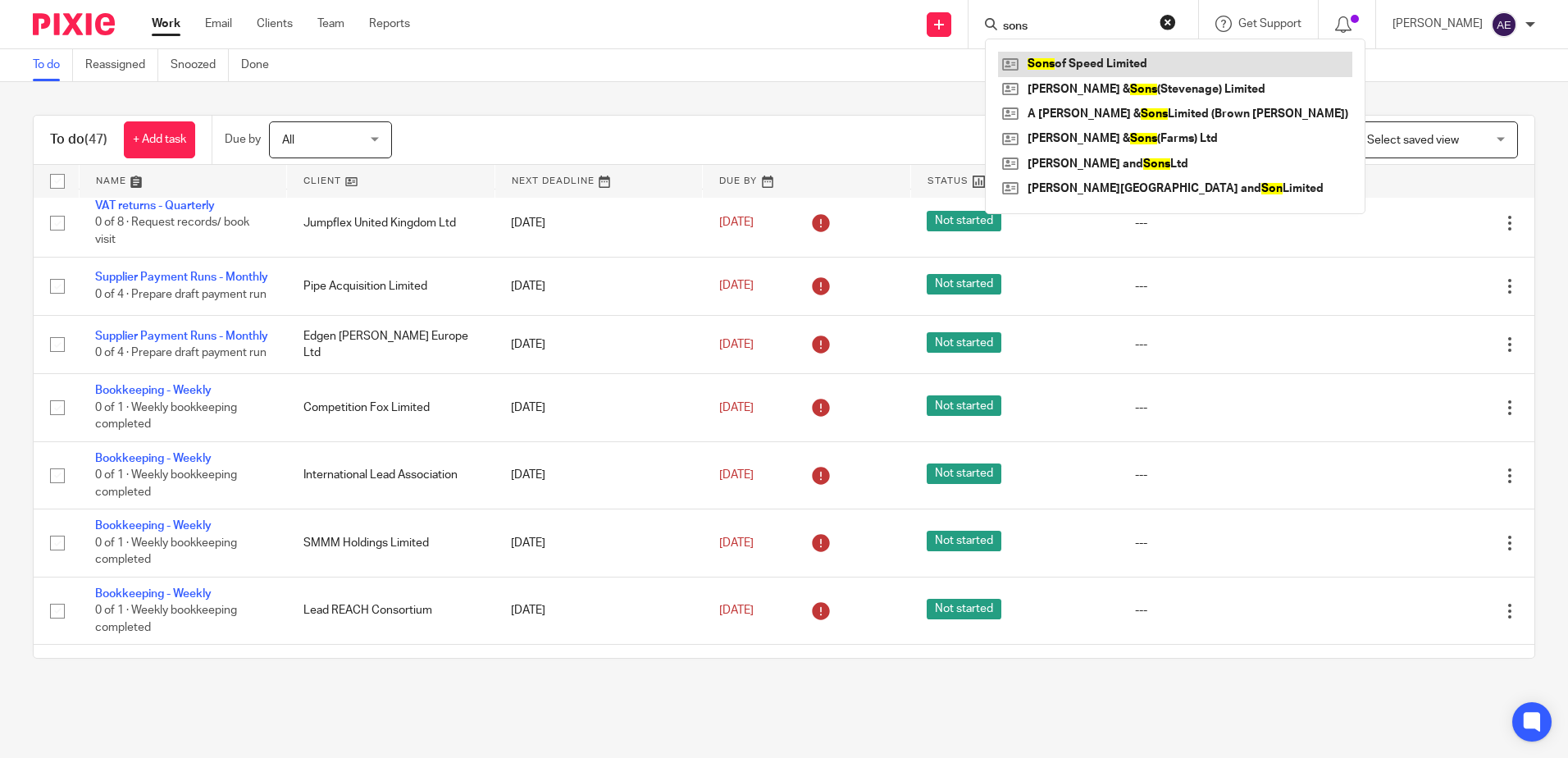
type input "sons"
click at [1148, 57] on link at bounding box center [1176, 63] width 354 height 24
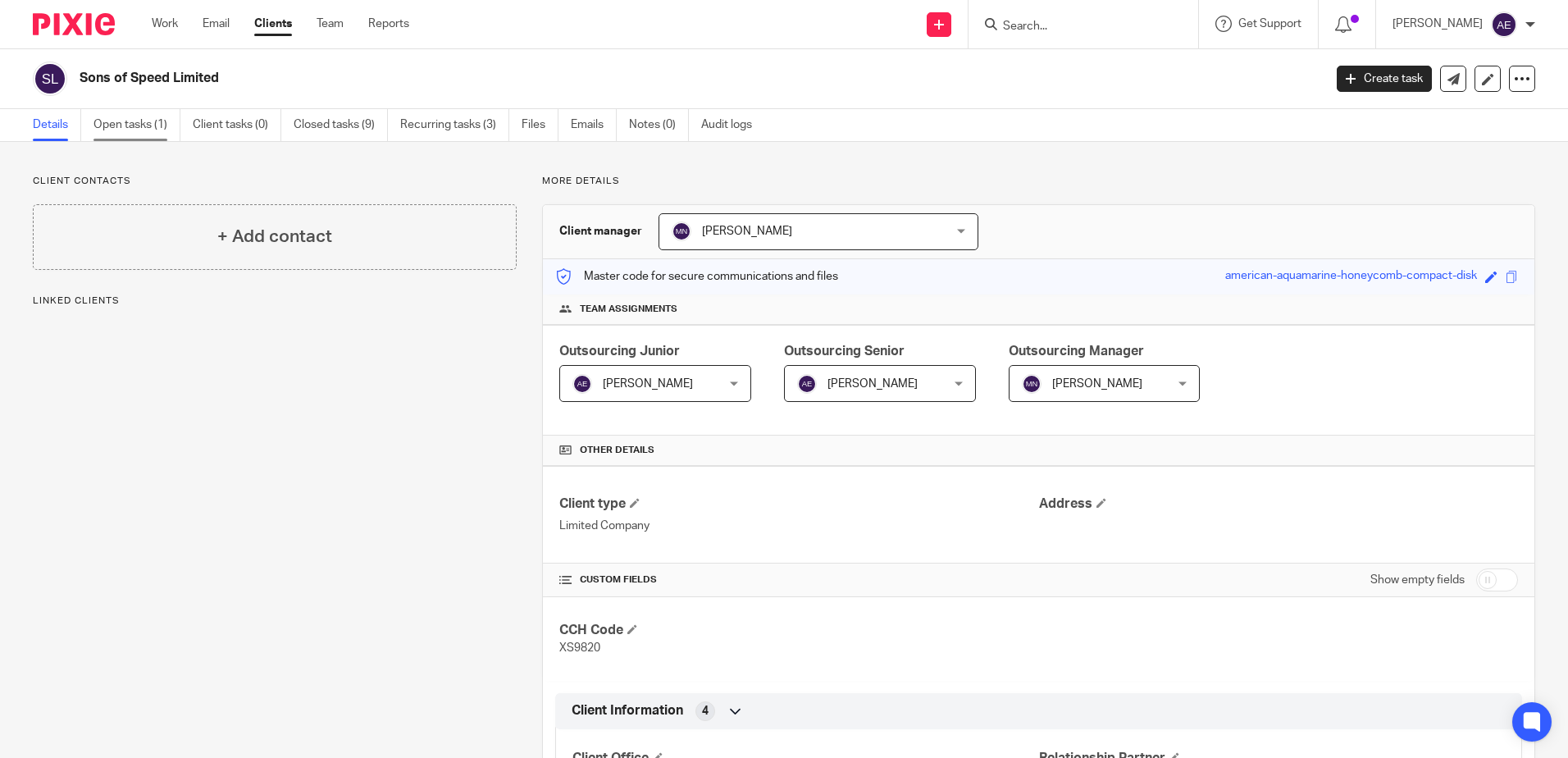
click at [146, 131] on link "Open tasks (1)" at bounding box center [137, 125] width 87 height 32
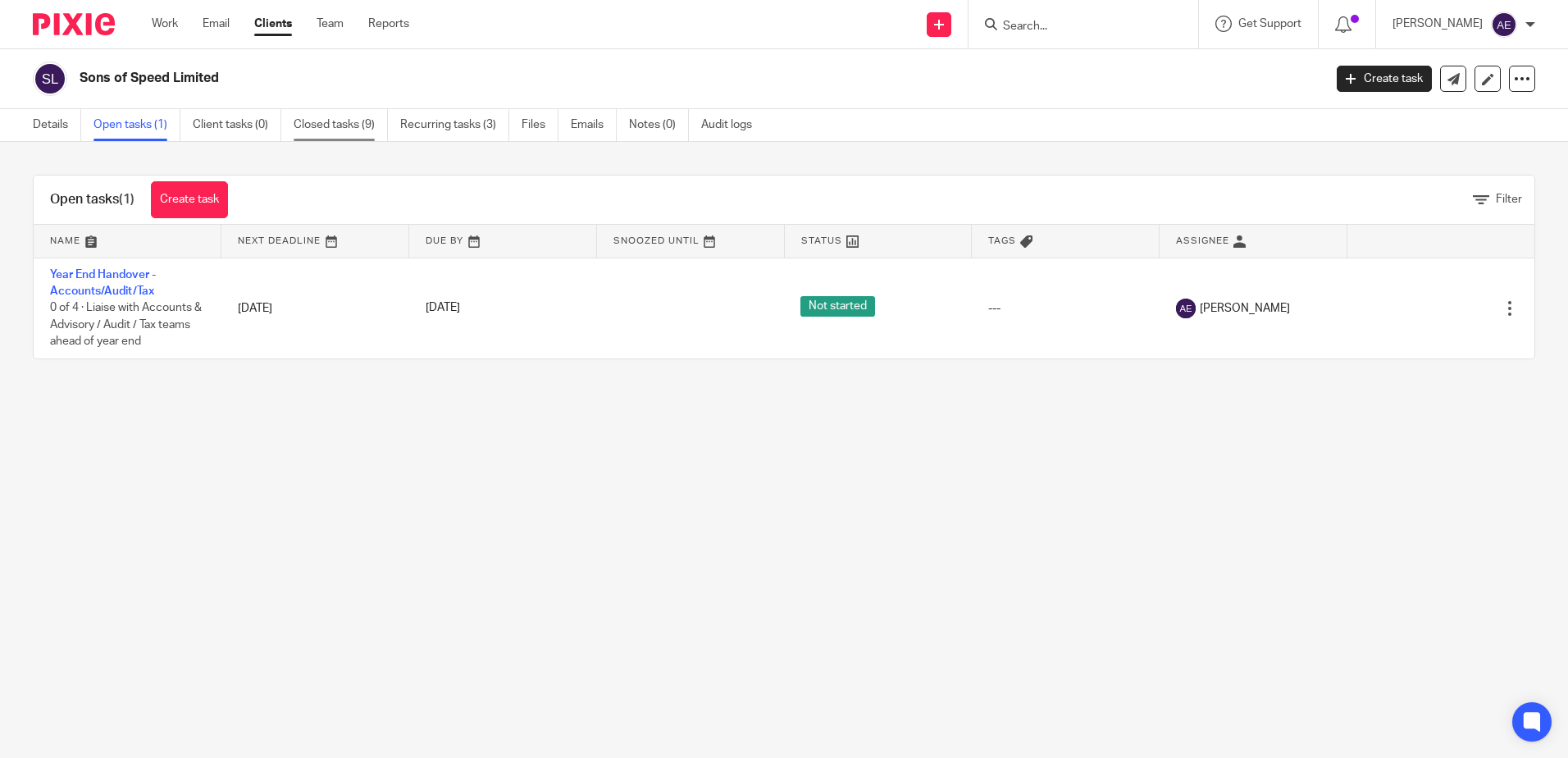
click at [347, 121] on link "Closed tasks (9)" at bounding box center [341, 125] width 94 height 32
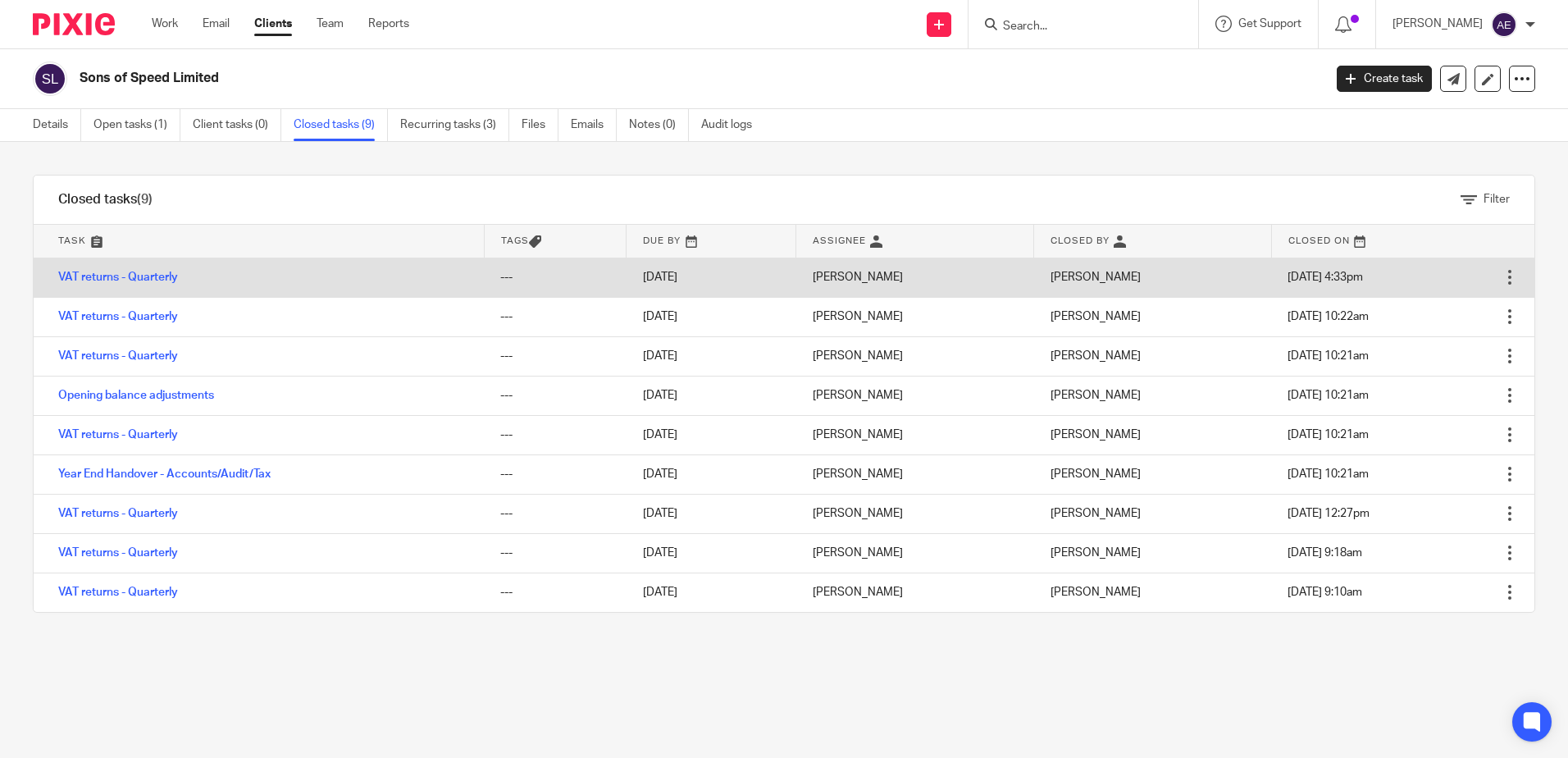
click at [1501, 275] on div at bounding box center [1509, 277] width 16 height 16
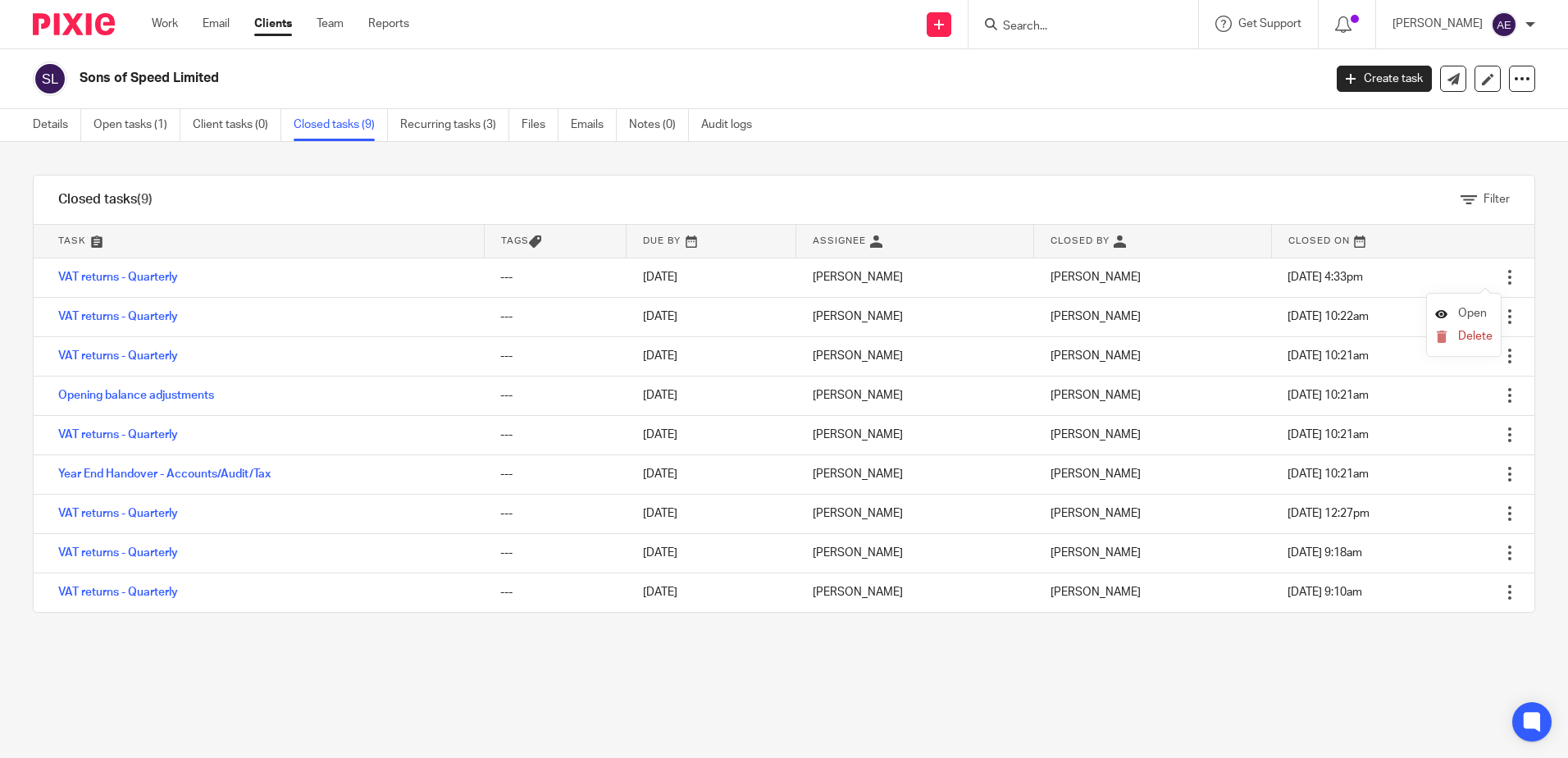
click at [1482, 308] on span "Open" at bounding box center [1472, 313] width 29 height 12
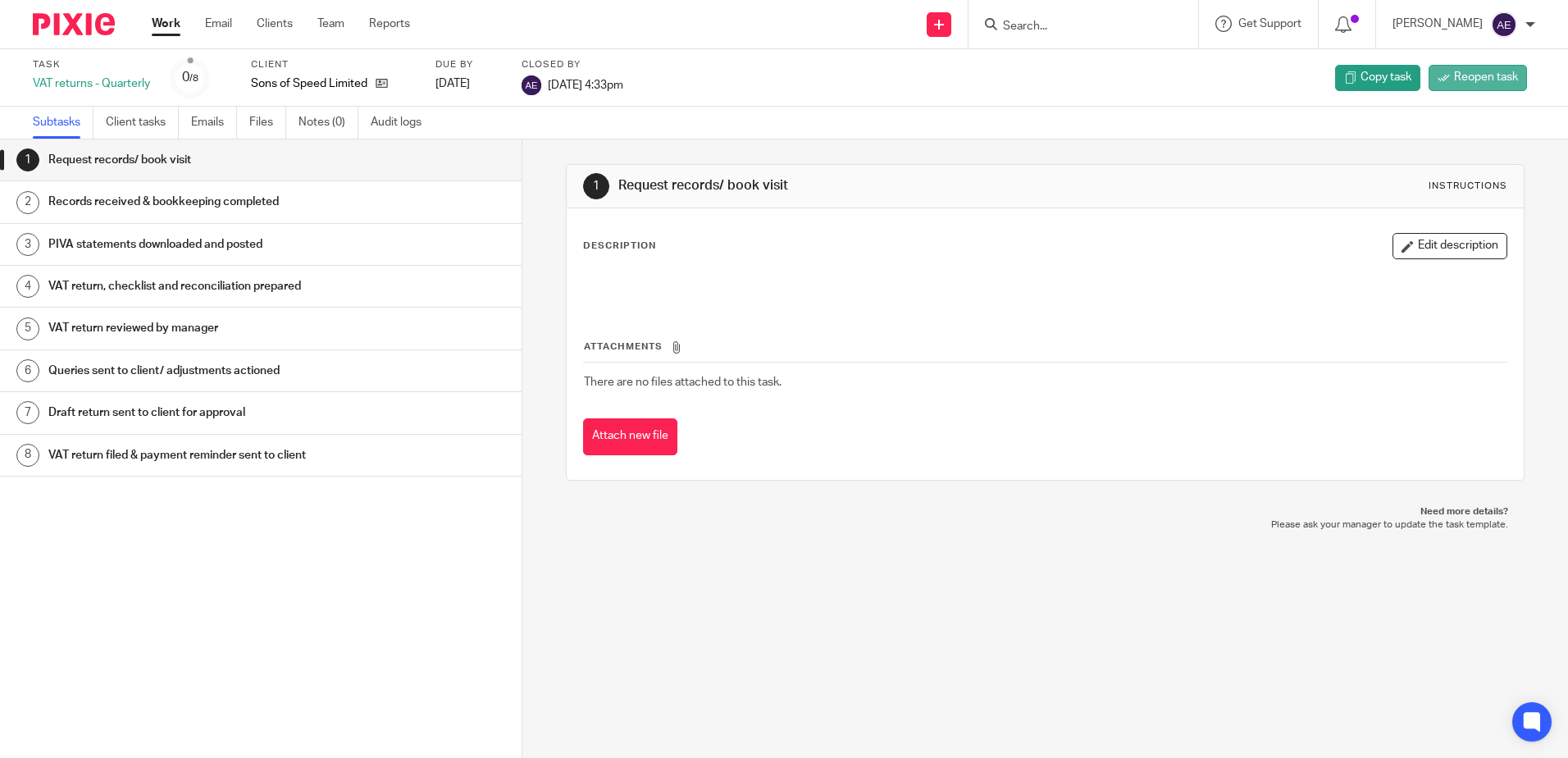
click at [1454, 77] on span "Reopen task" at bounding box center [1486, 77] width 64 height 16
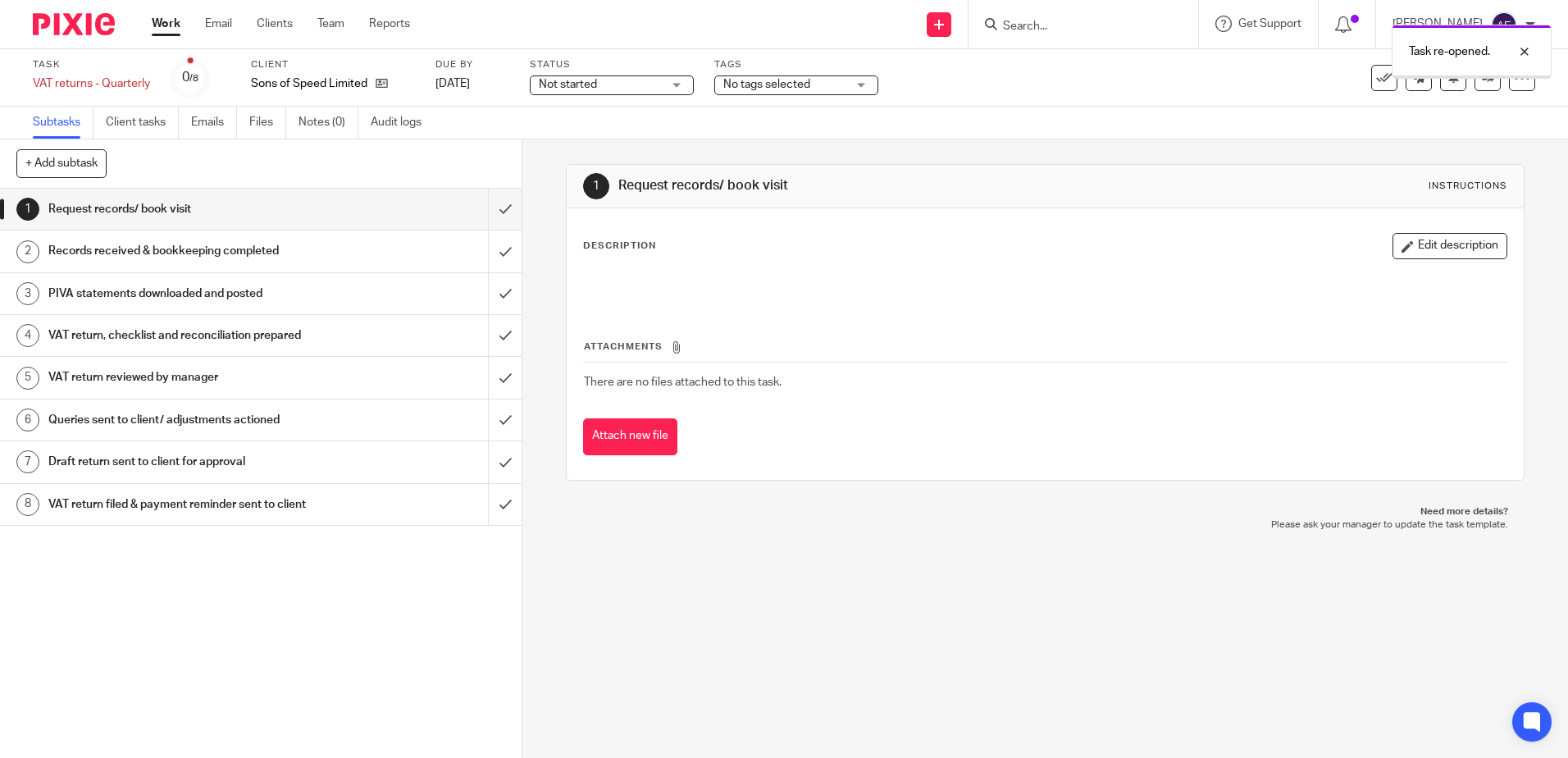
click at [161, 17] on link "Work" at bounding box center [166, 24] width 29 height 16
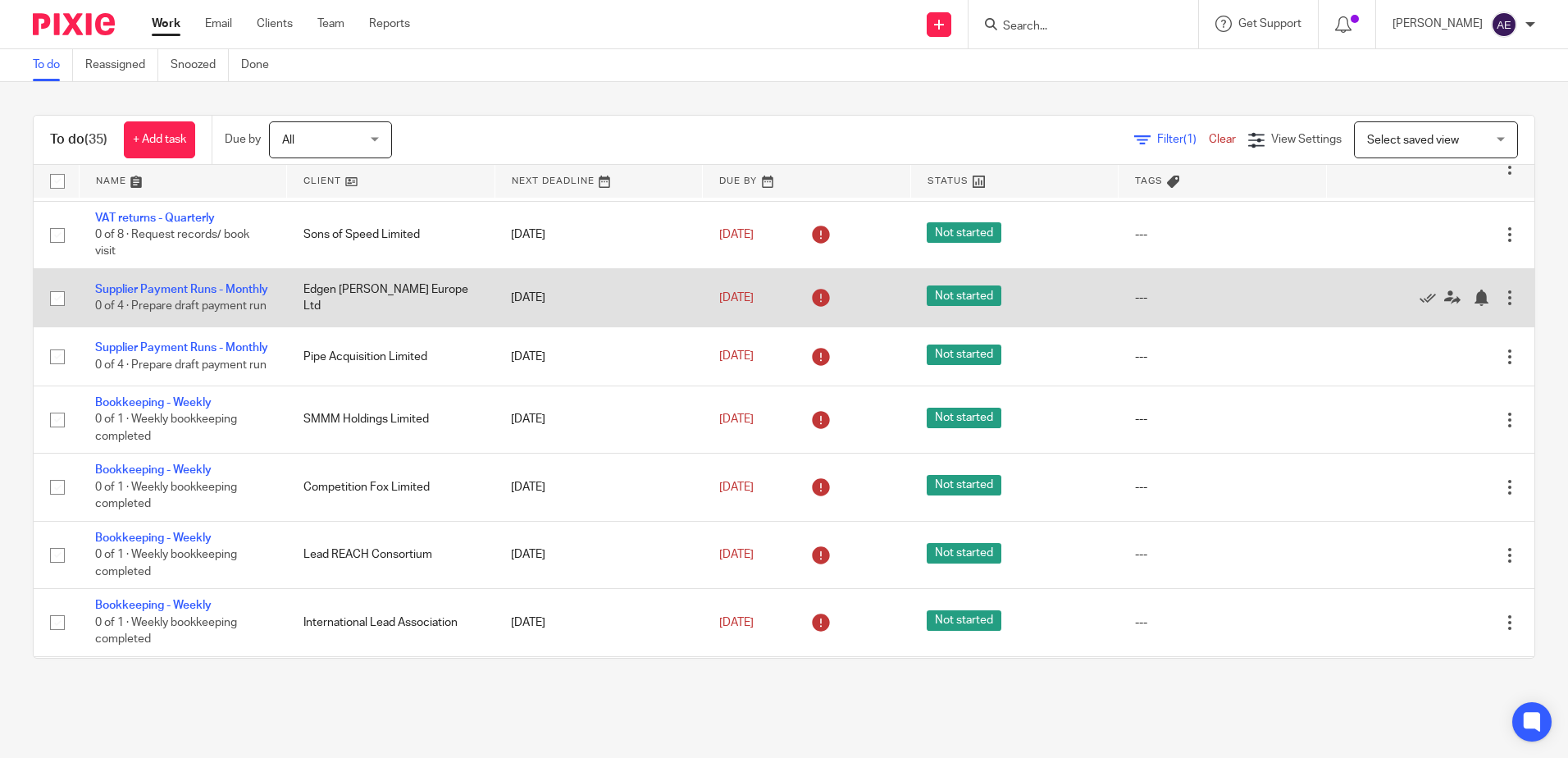
scroll to position [903, 0]
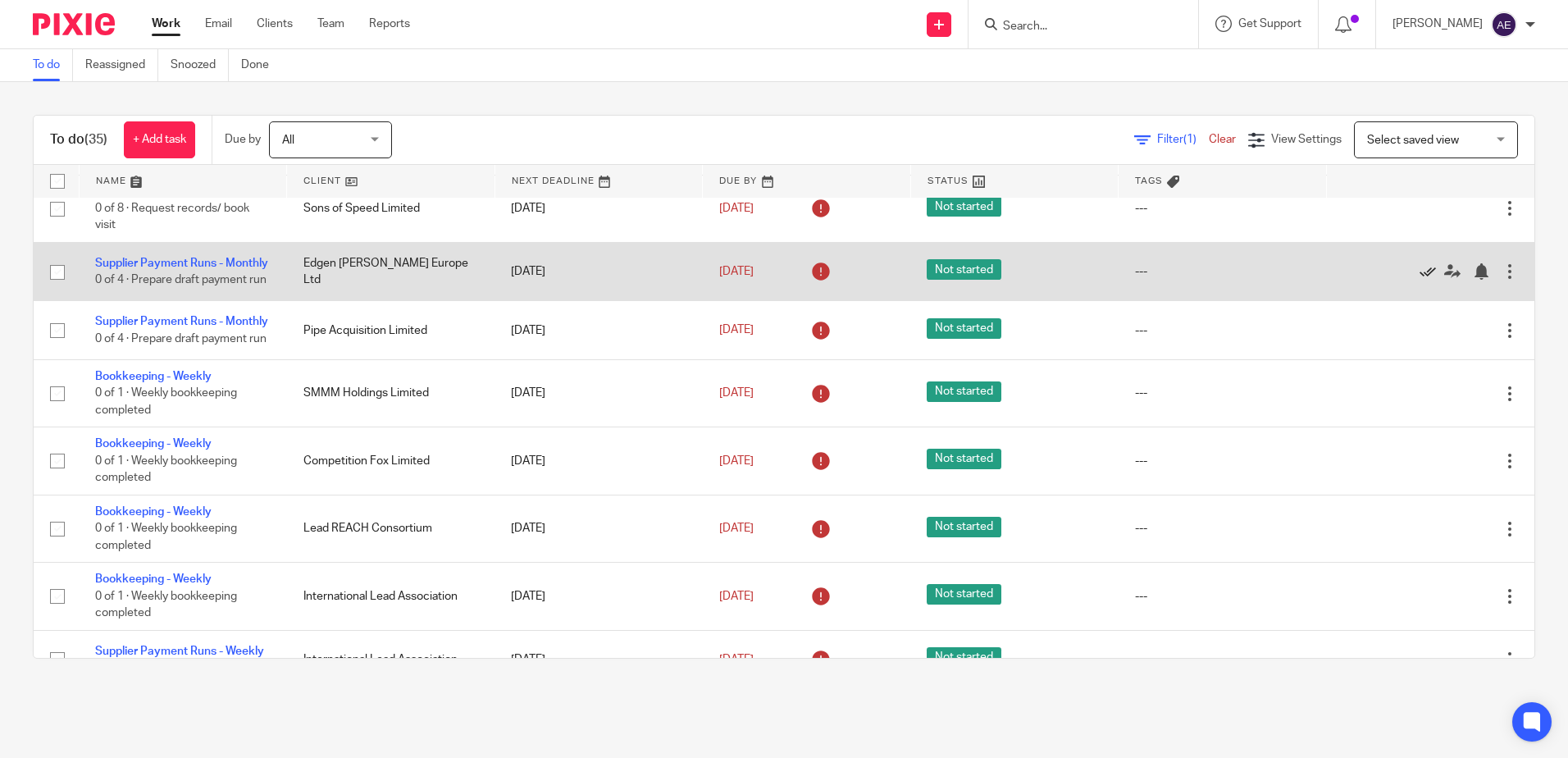
click at [1420, 280] on icon at bounding box center [1428, 271] width 16 height 16
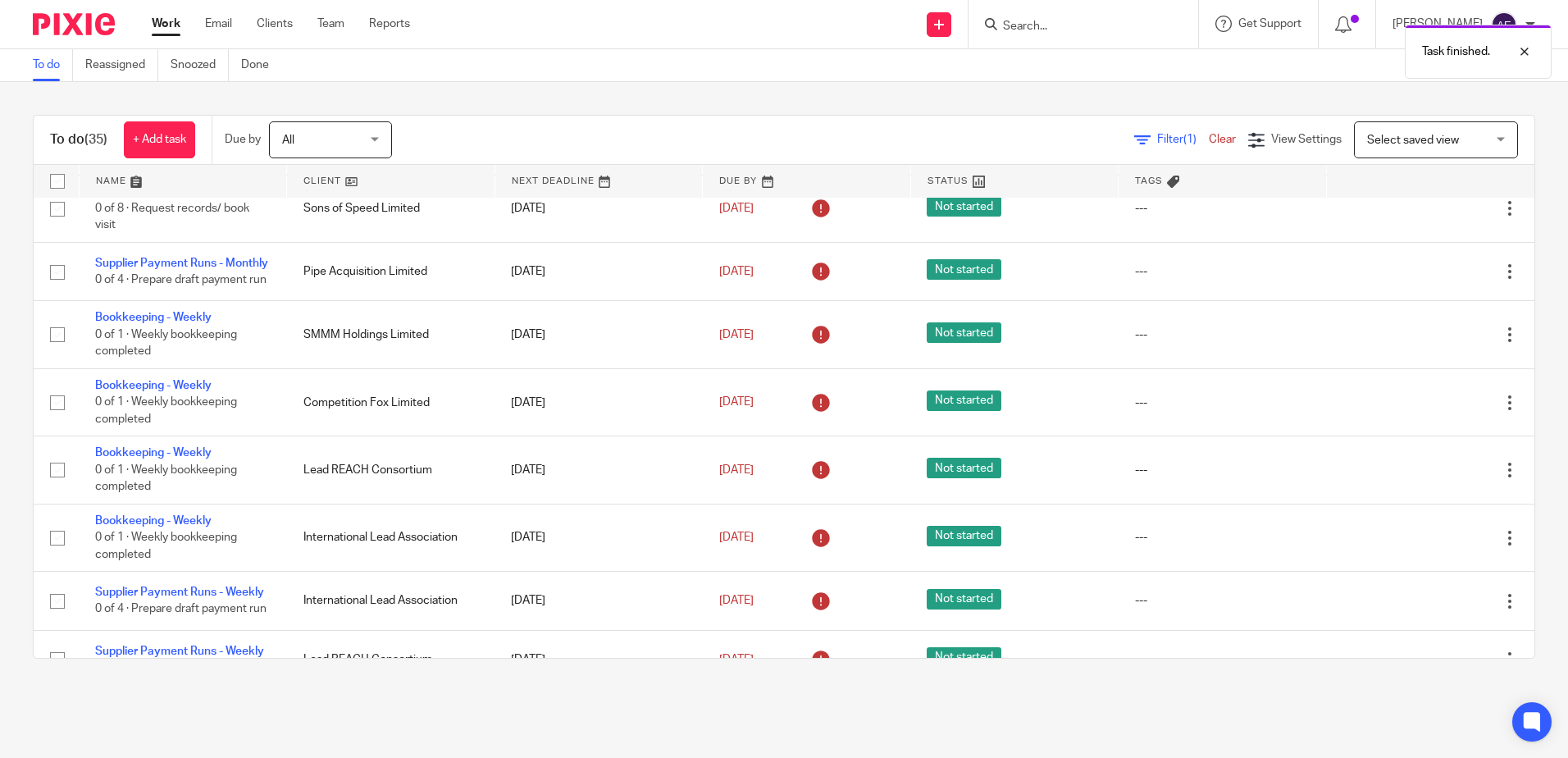
click at [1420, 280] on icon at bounding box center [1428, 271] width 16 height 16
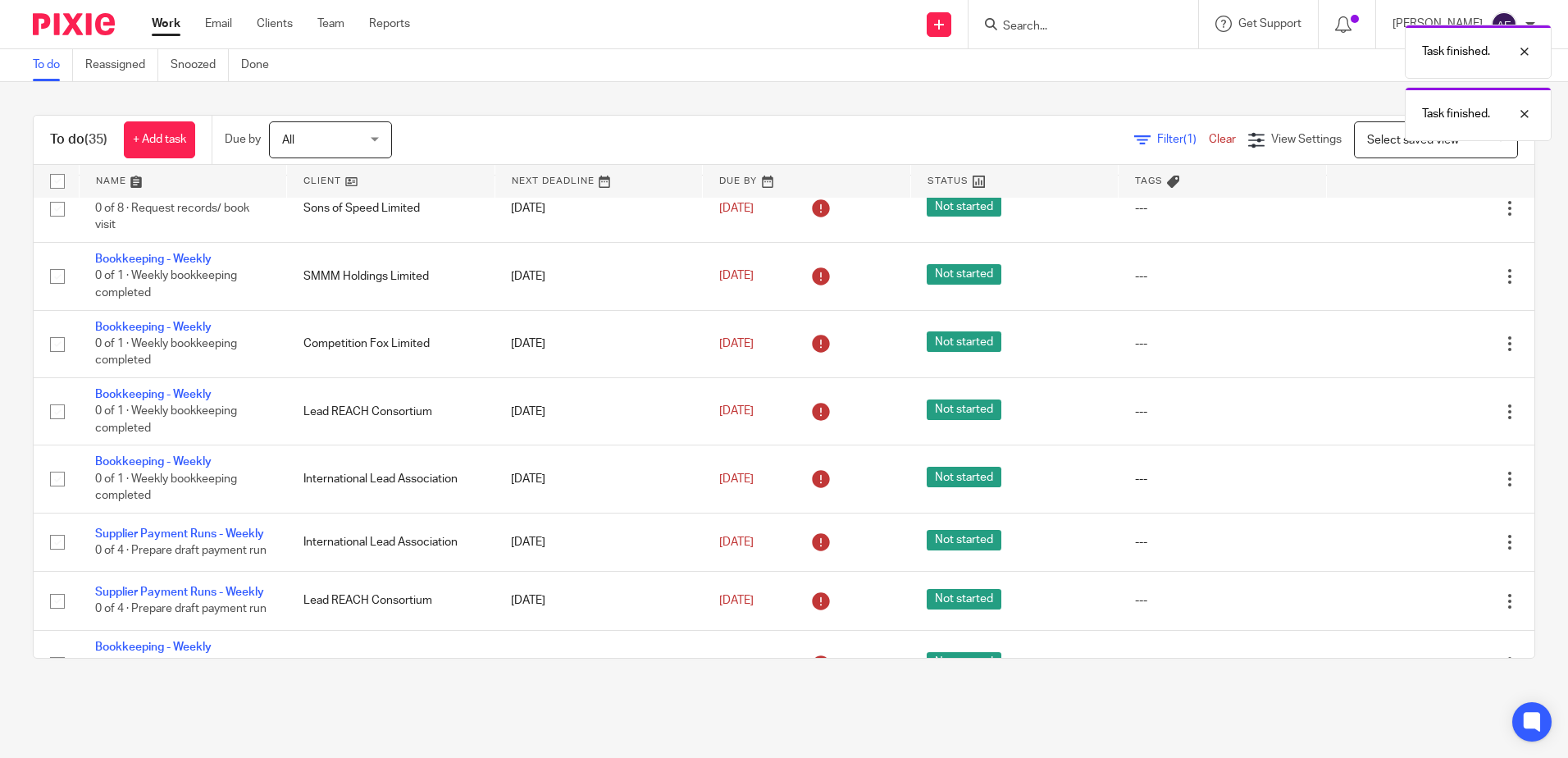
click at [1420, 285] on icon at bounding box center [1428, 277] width 16 height 16
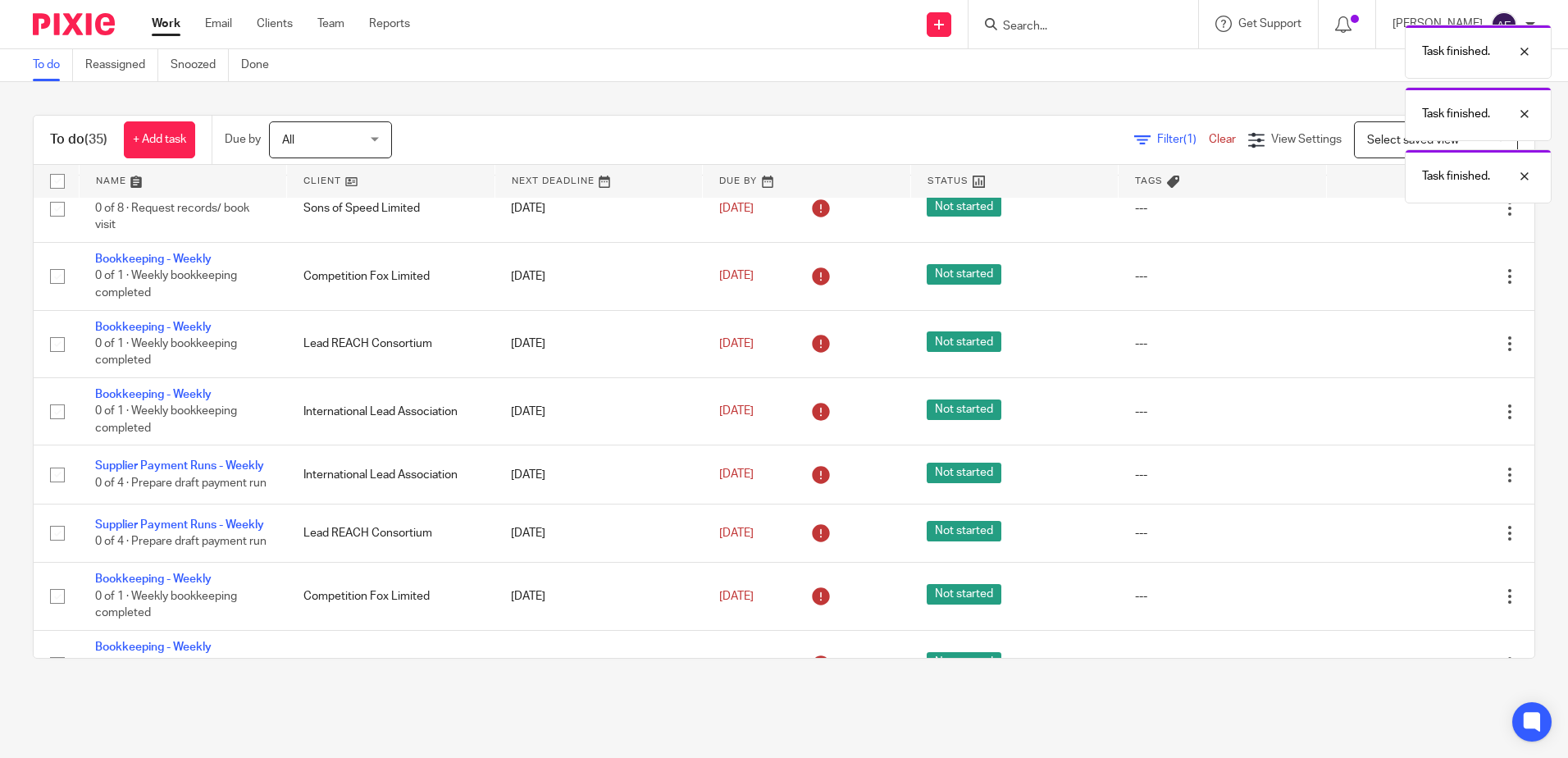
click at [1420, 285] on icon at bounding box center [1428, 277] width 16 height 16
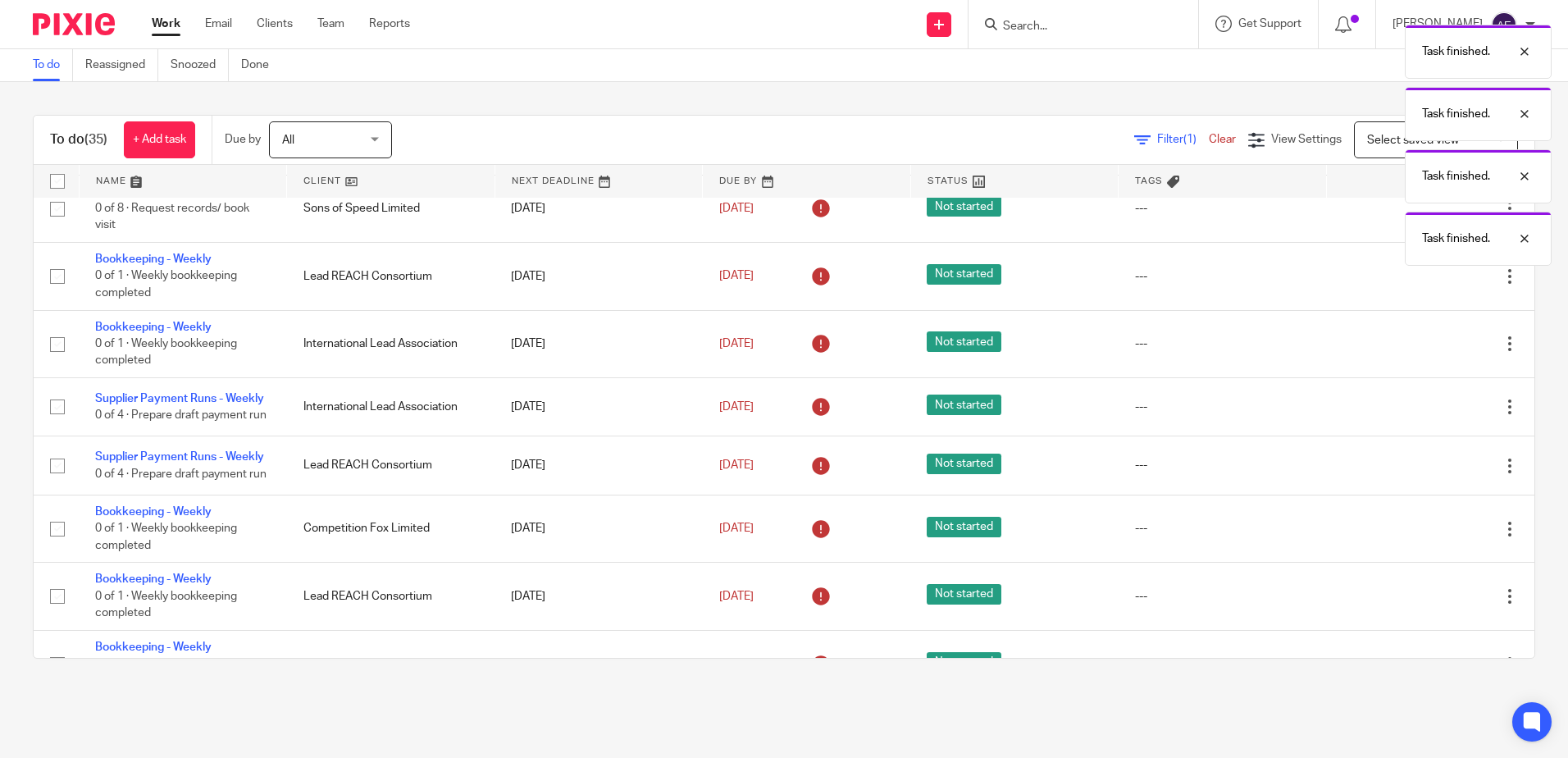
click at [1420, 285] on icon at bounding box center [1428, 277] width 16 height 16
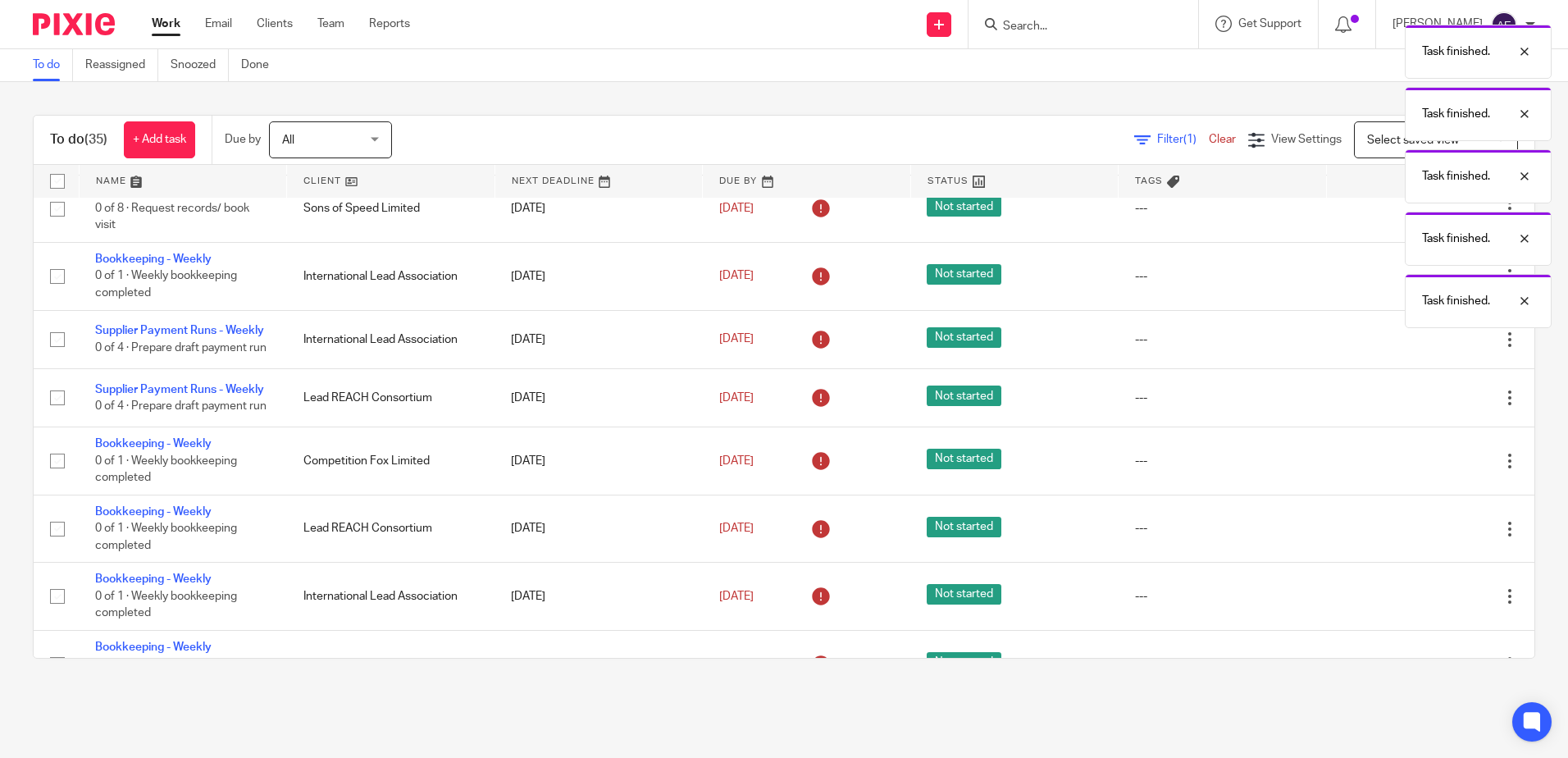
click at [1420, 285] on icon at bounding box center [1428, 277] width 16 height 16
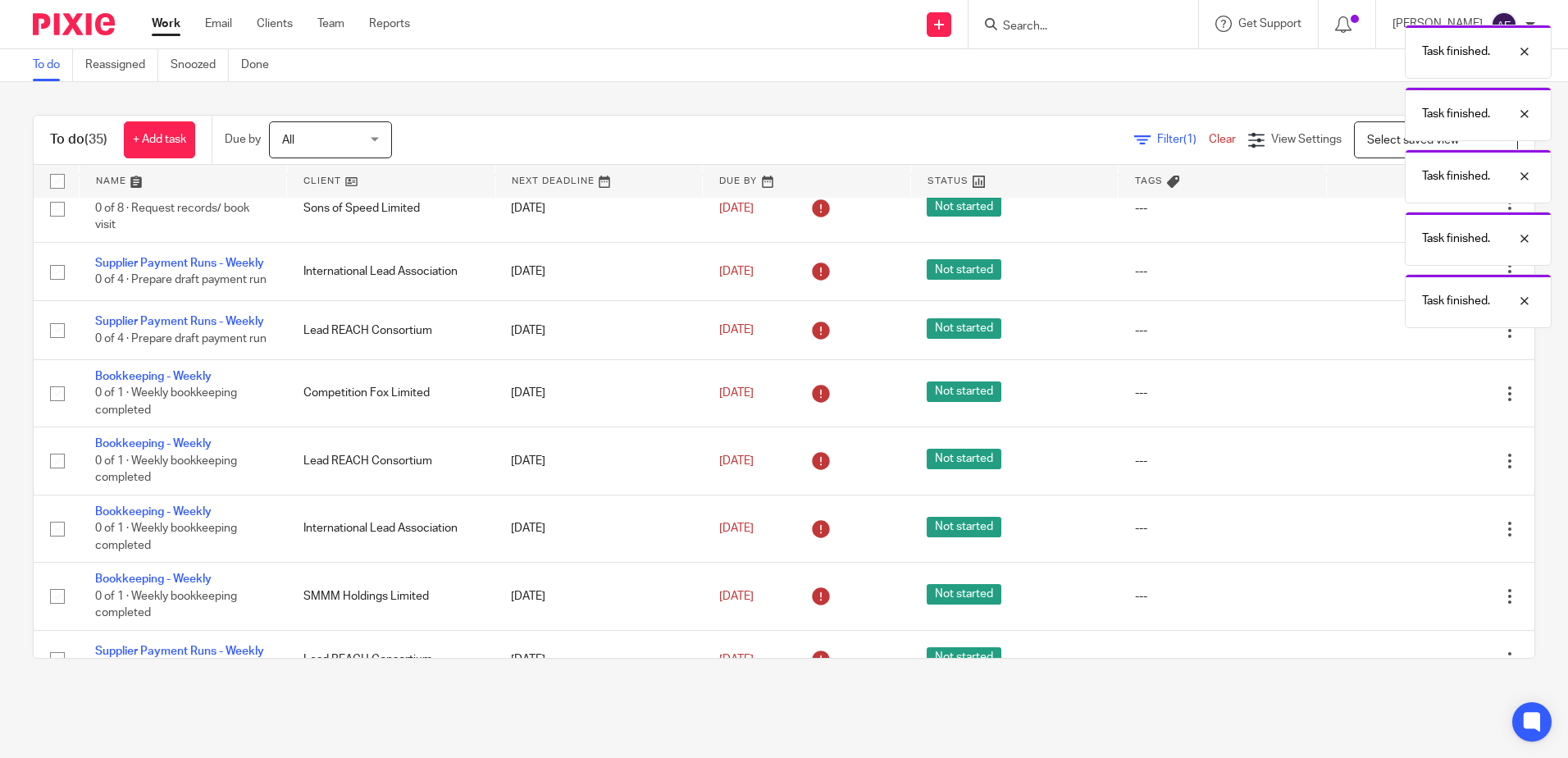
click at [1420, 280] on icon at bounding box center [1428, 271] width 16 height 16
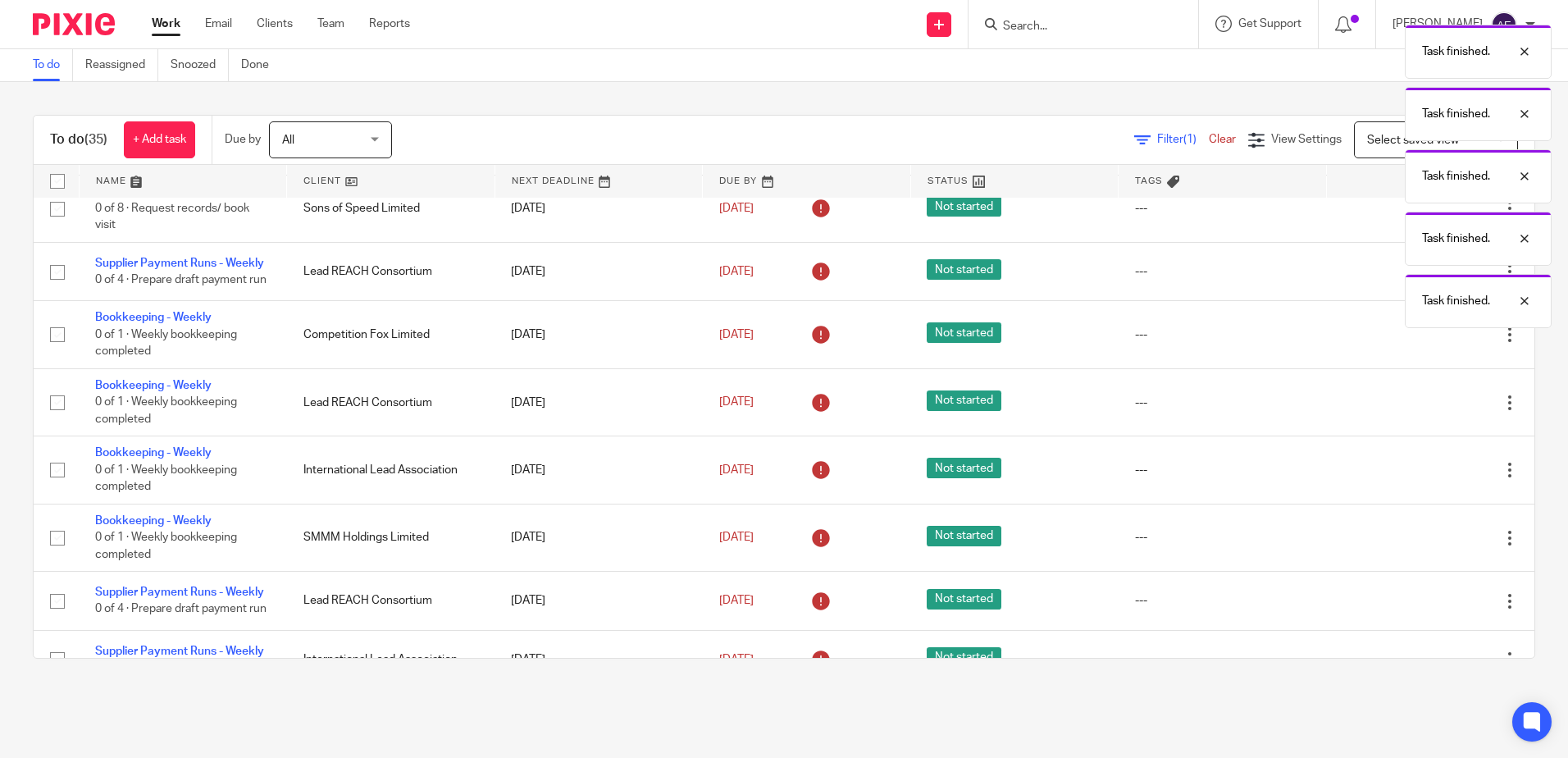
click at [1420, 280] on icon at bounding box center [1428, 271] width 16 height 16
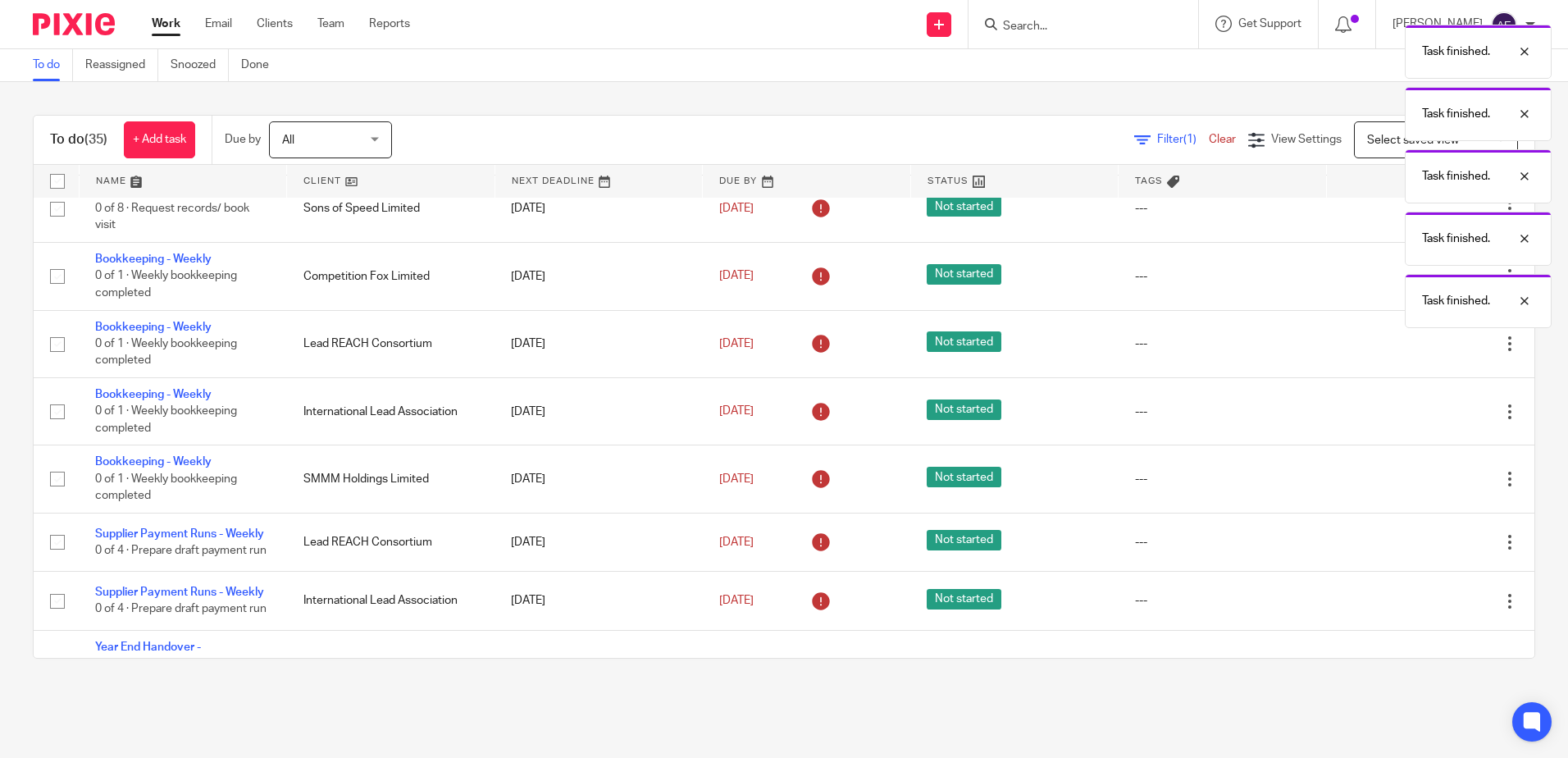
click at [1420, 285] on icon at bounding box center [1428, 277] width 16 height 16
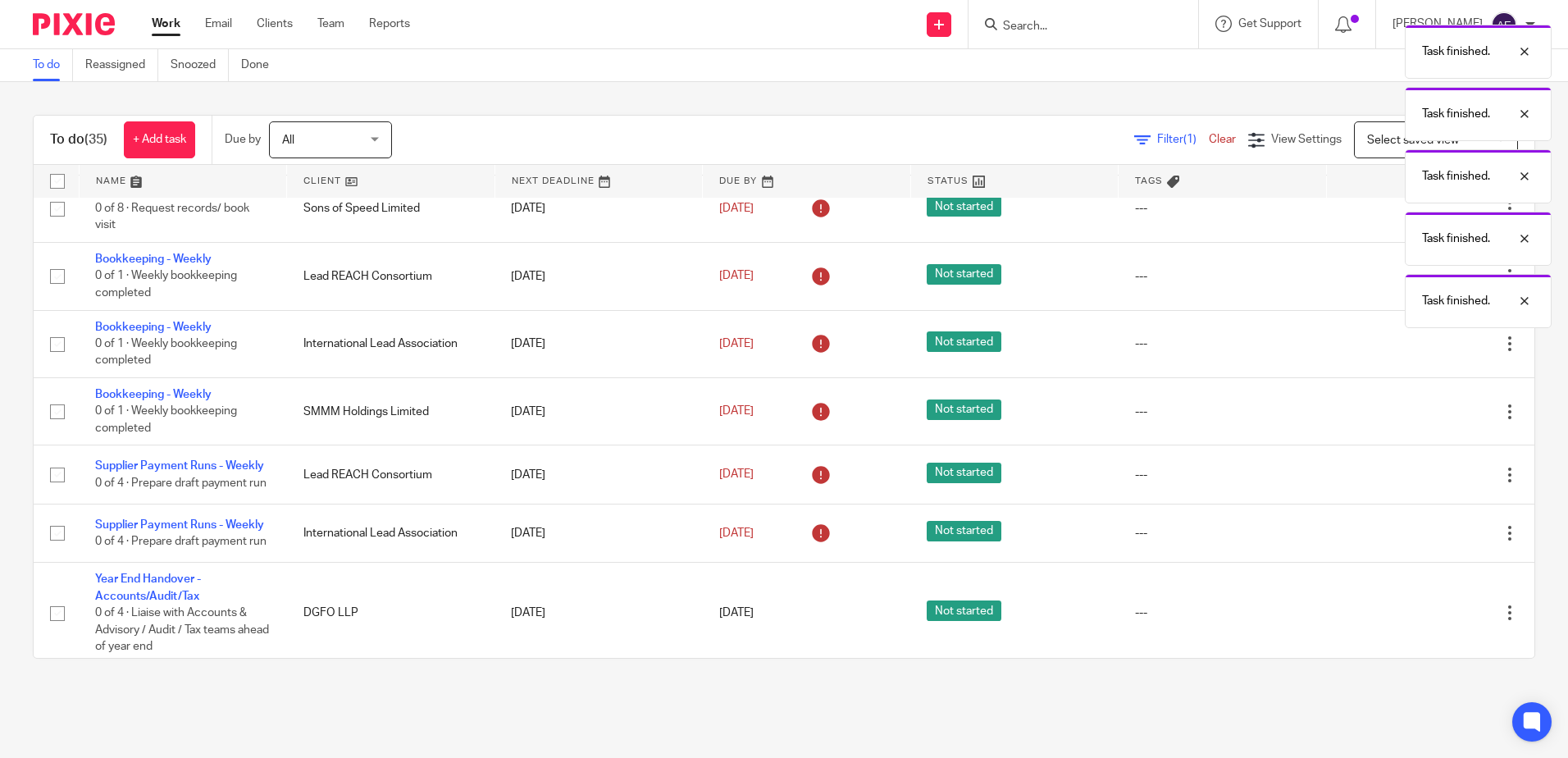
click at [1420, 285] on icon at bounding box center [1428, 277] width 16 height 16
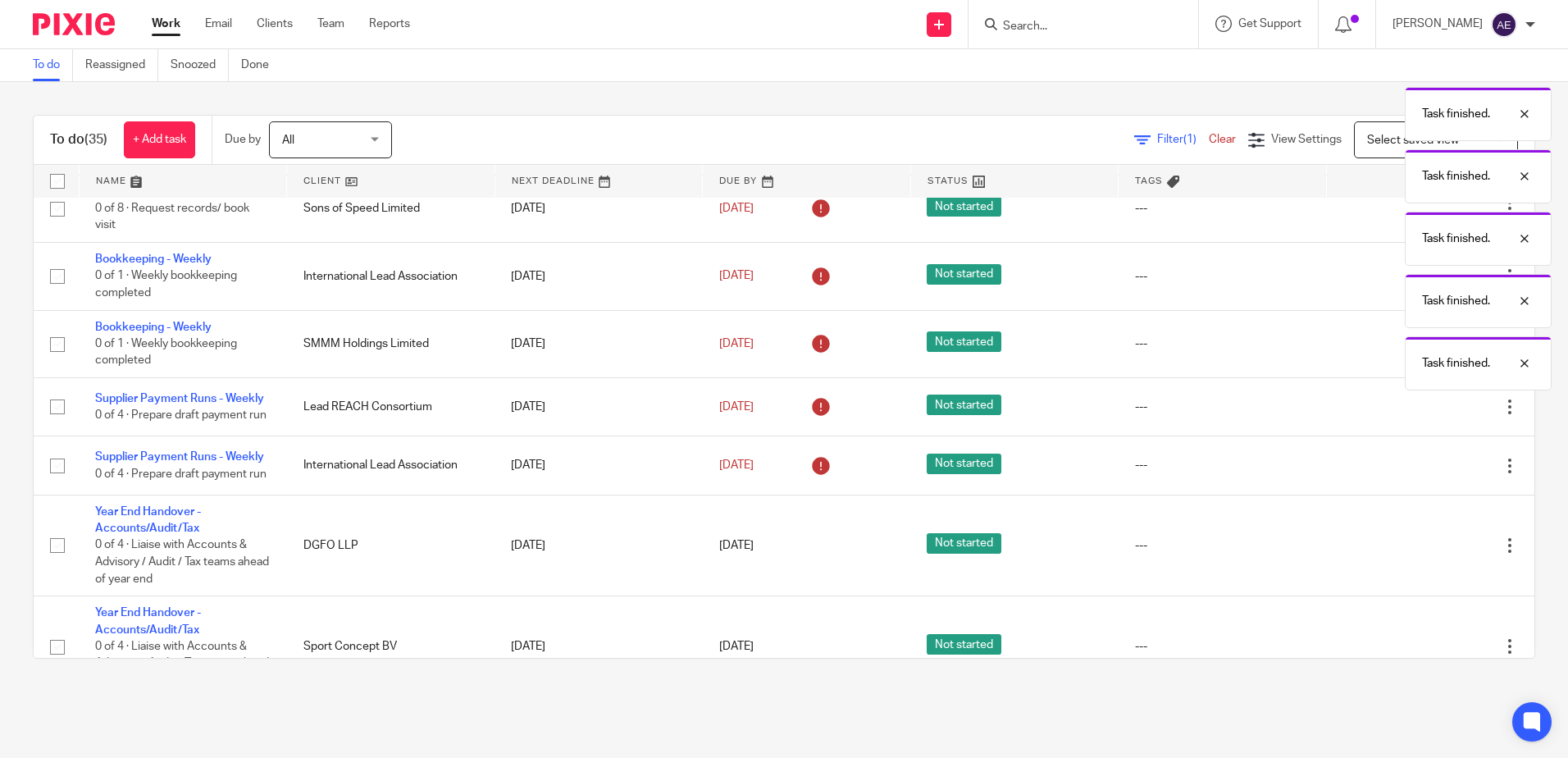
click at [1393, 364] on div "Task finished. Task finished. Task finished. Task finished. Task finished. Task…" at bounding box center [1167, 204] width 768 height 374
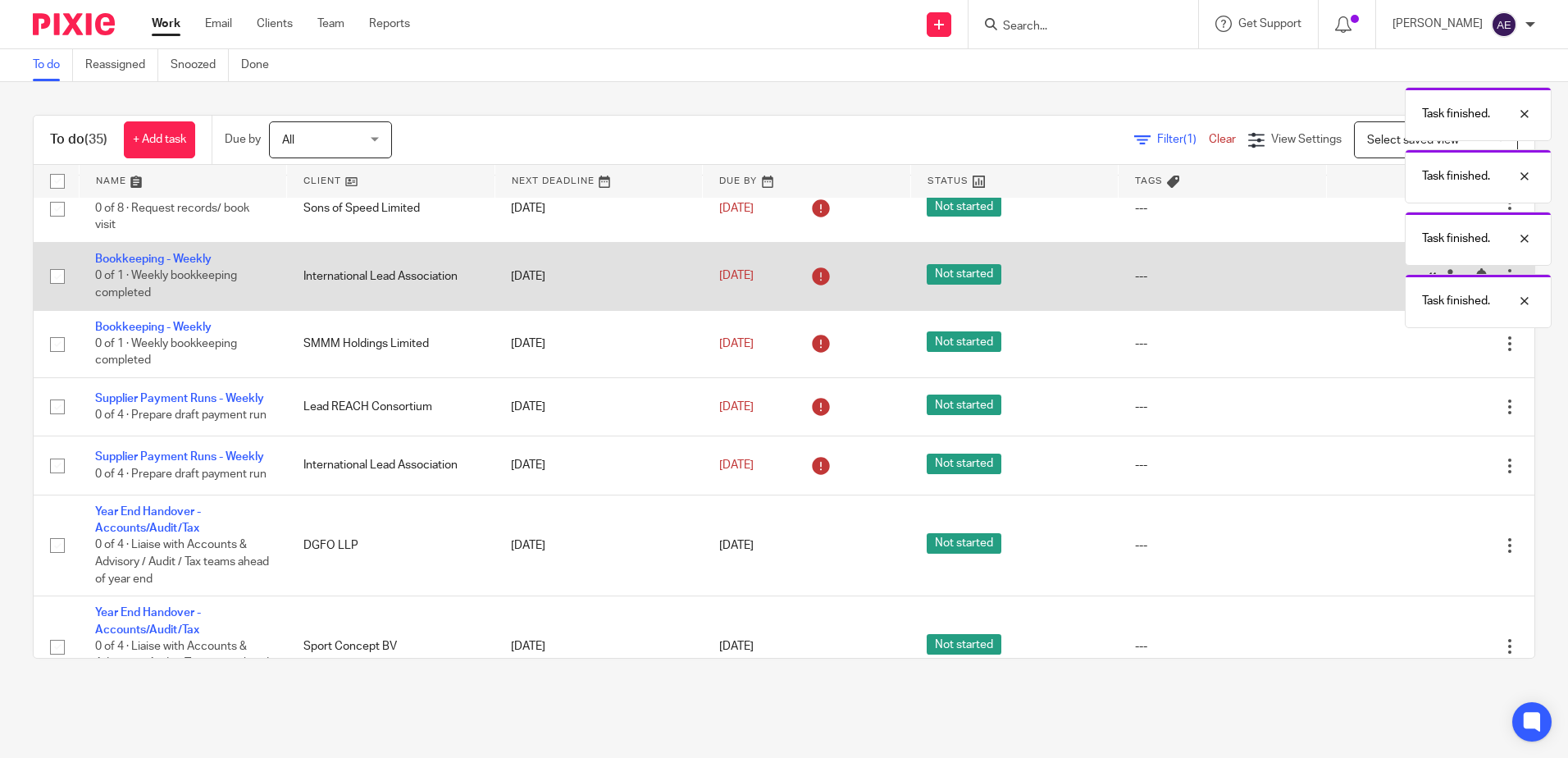
click at [1420, 285] on icon at bounding box center [1428, 277] width 16 height 16
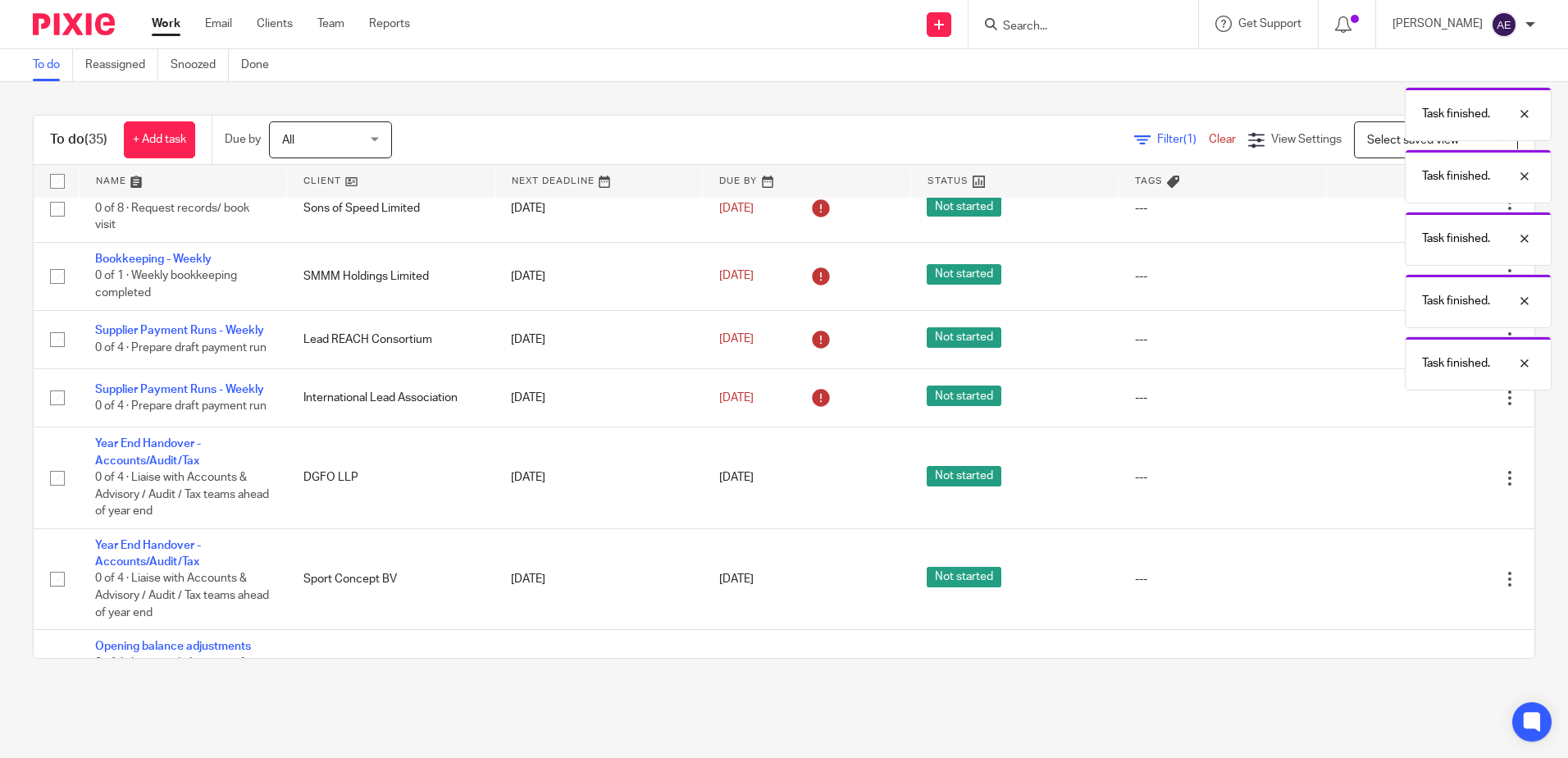
click at [1392, 354] on body "Work Email Clients Team Reports Work Email Clients Team Reports Settings Send n…" at bounding box center [784, 379] width 1568 height 758
click at [1420, 285] on icon at bounding box center [1428, 277] width 16 height 16
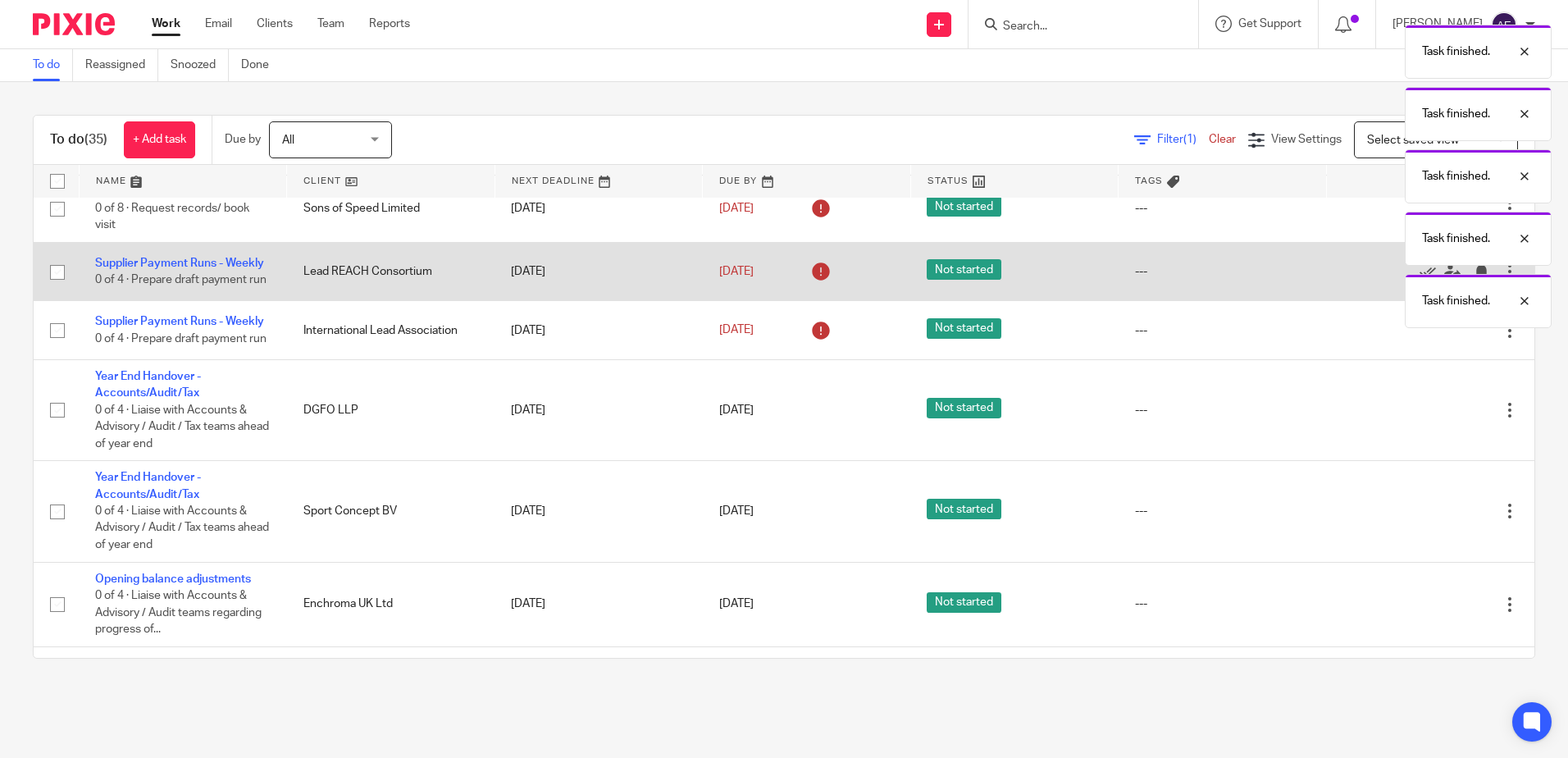
click at [1392, 292] on div "Edit task Delete" at bounding box center [1430, 270] width 175 height 41
click at [1420, 280] on icon at bounding box center [1428, 271] width 16 height 16
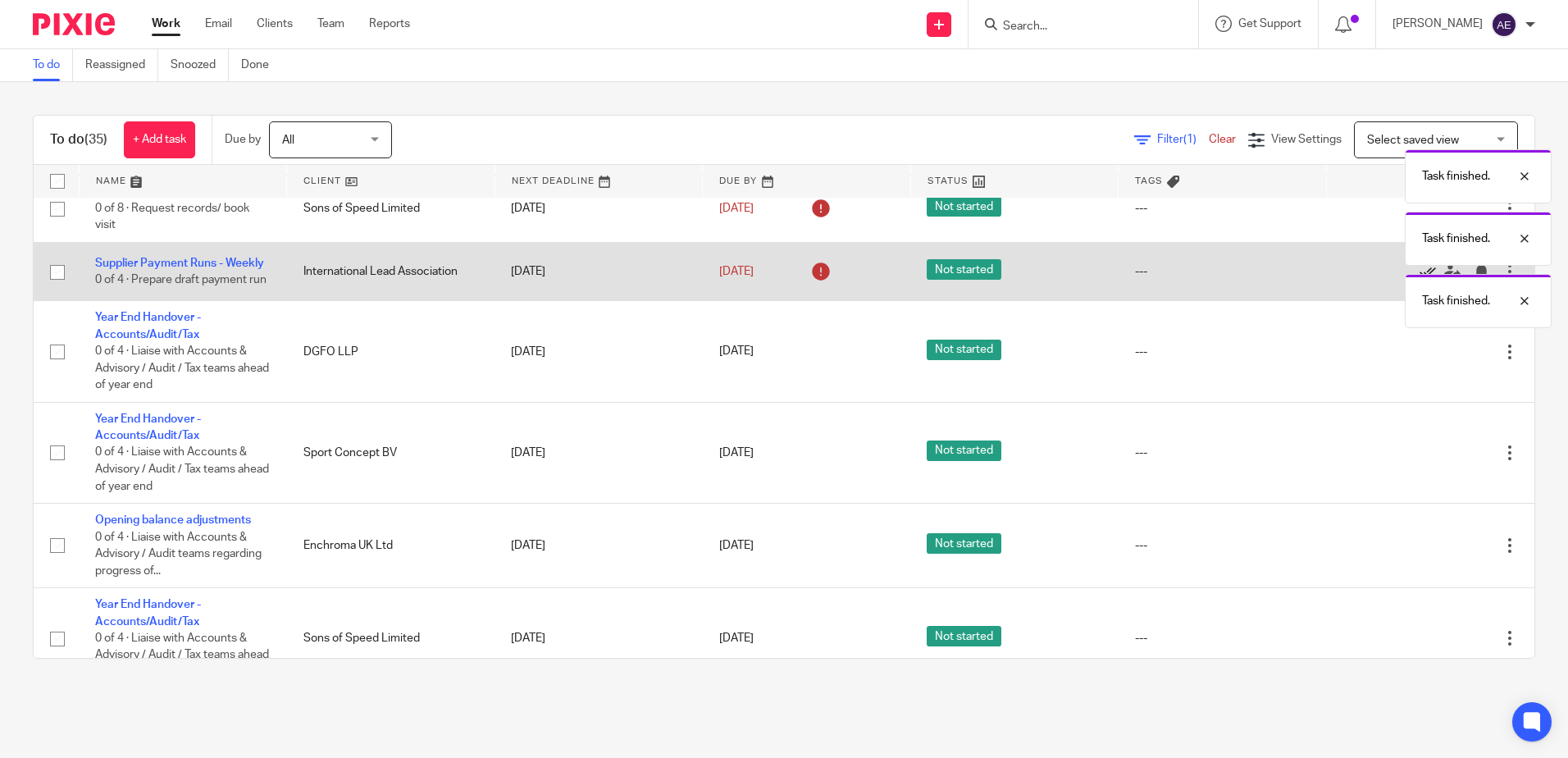
click at [1420, 280] on icon at bounding box center [1428, 271] width 16 height 16
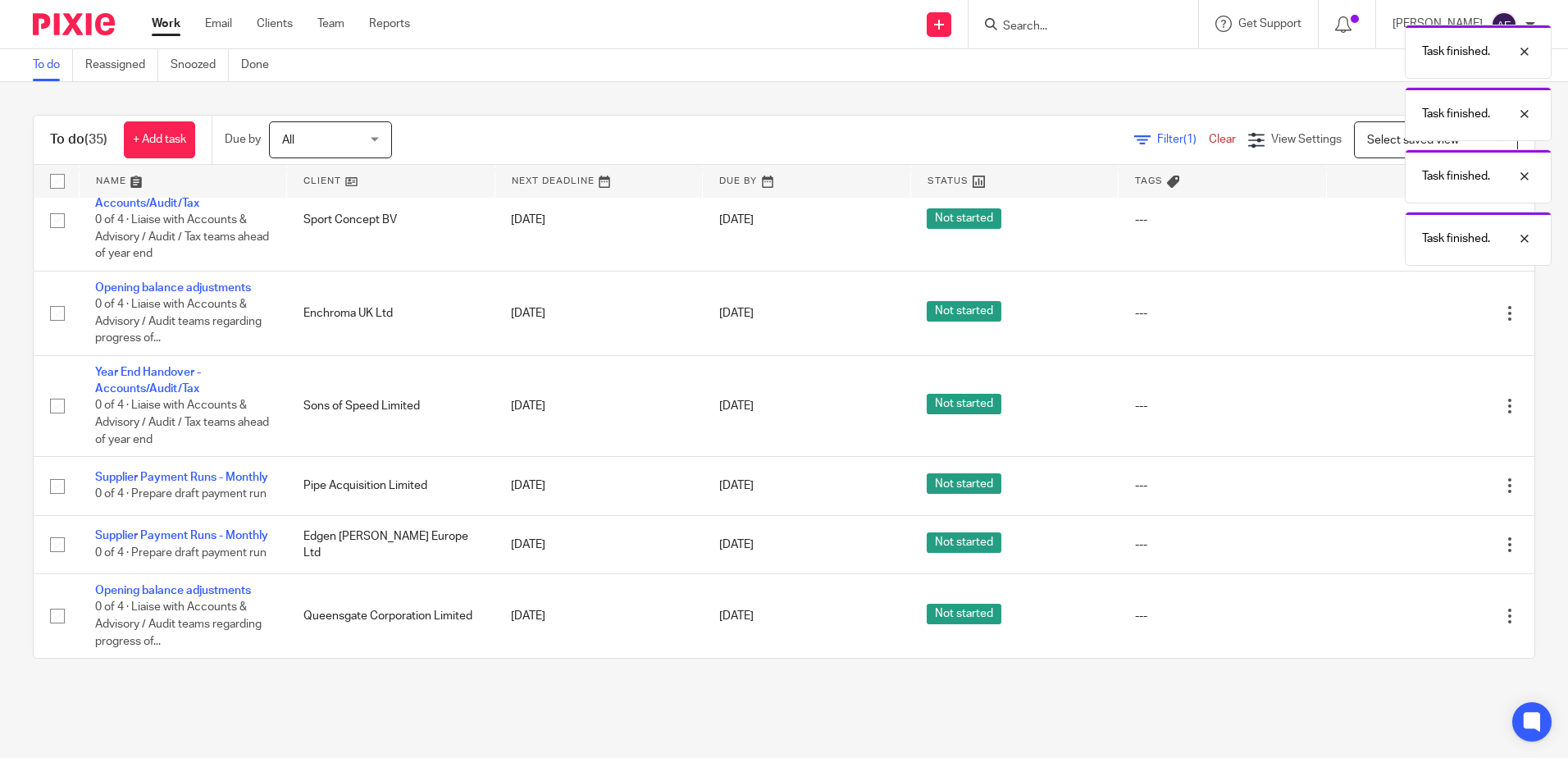
scroll to position [1210, 0]
click at [101, 62] on link "Reassigned" at bounding box center [121, 64] width 73 height 32
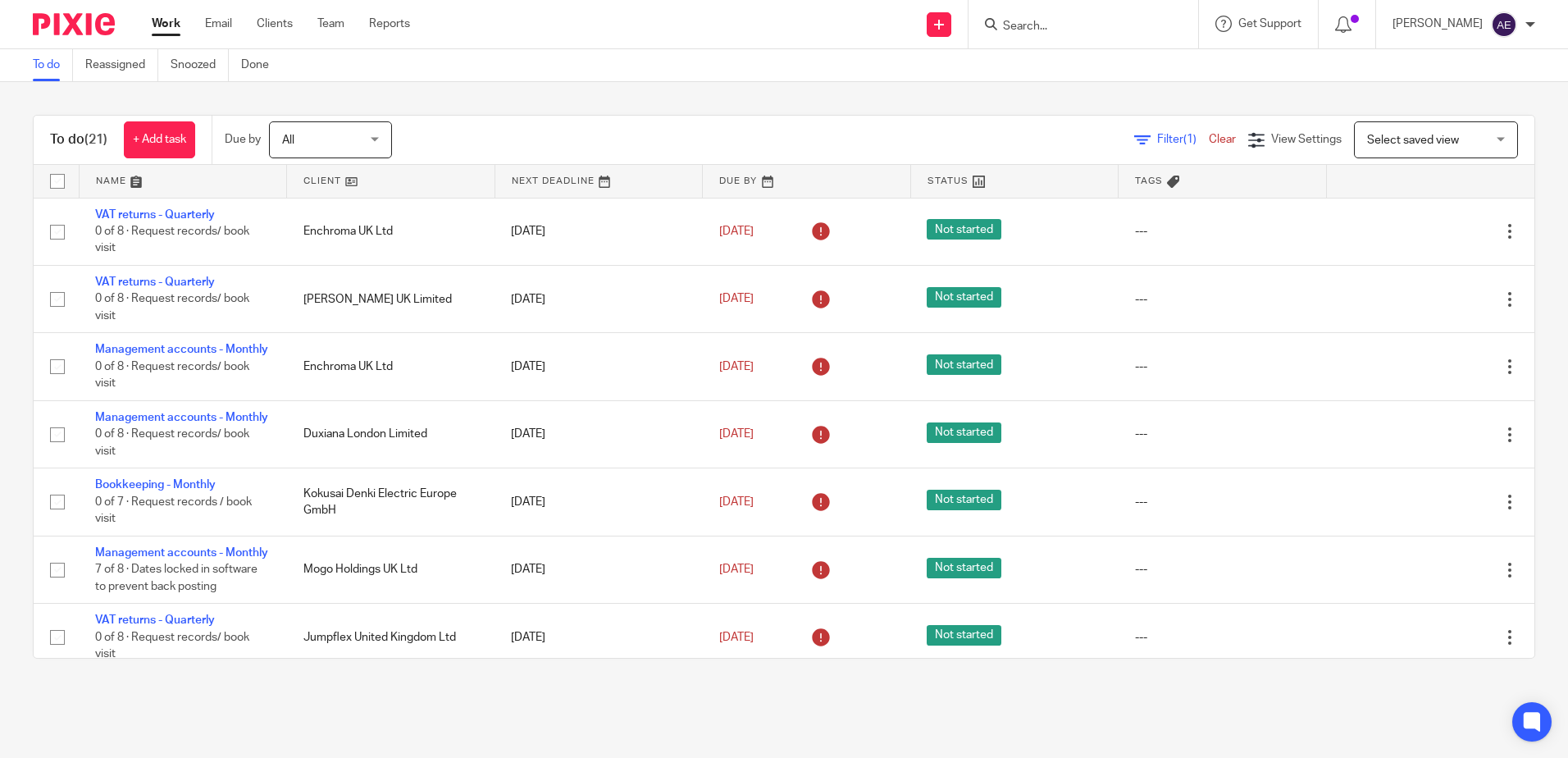
click at [759, 77] on div "To do Reassigned Snoozed Done" at bounding box center [784, 65] width 1568 height 33
